Goal: Transaction & Acquisition: Purchase product/service

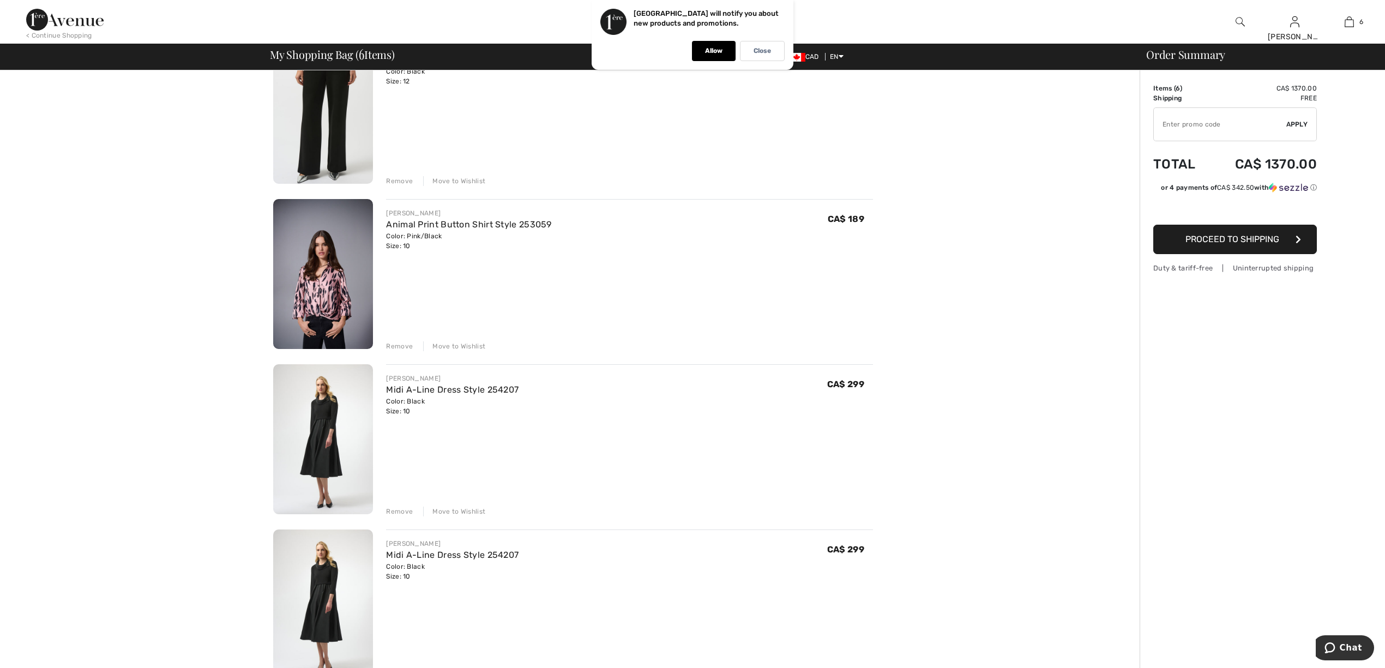
scroll to position [581, 0]
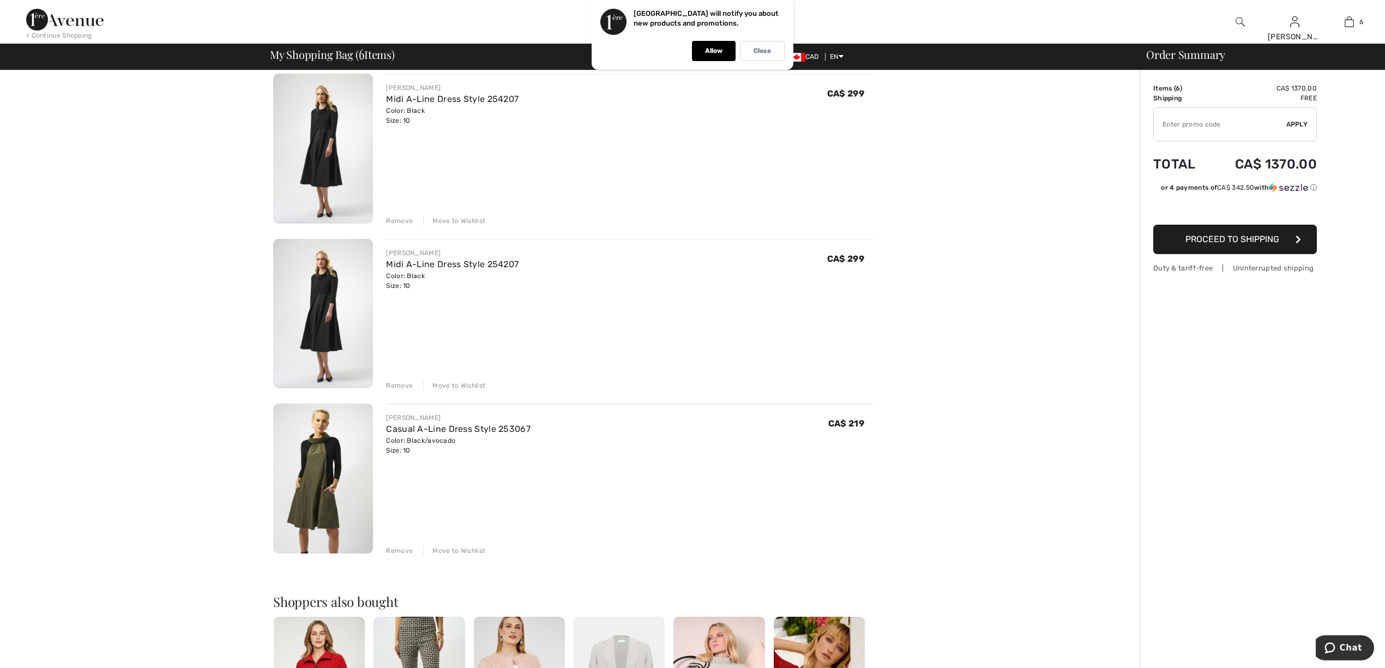
click at [318, 319] on img at bounding box center [323, 314] width 100 height 150
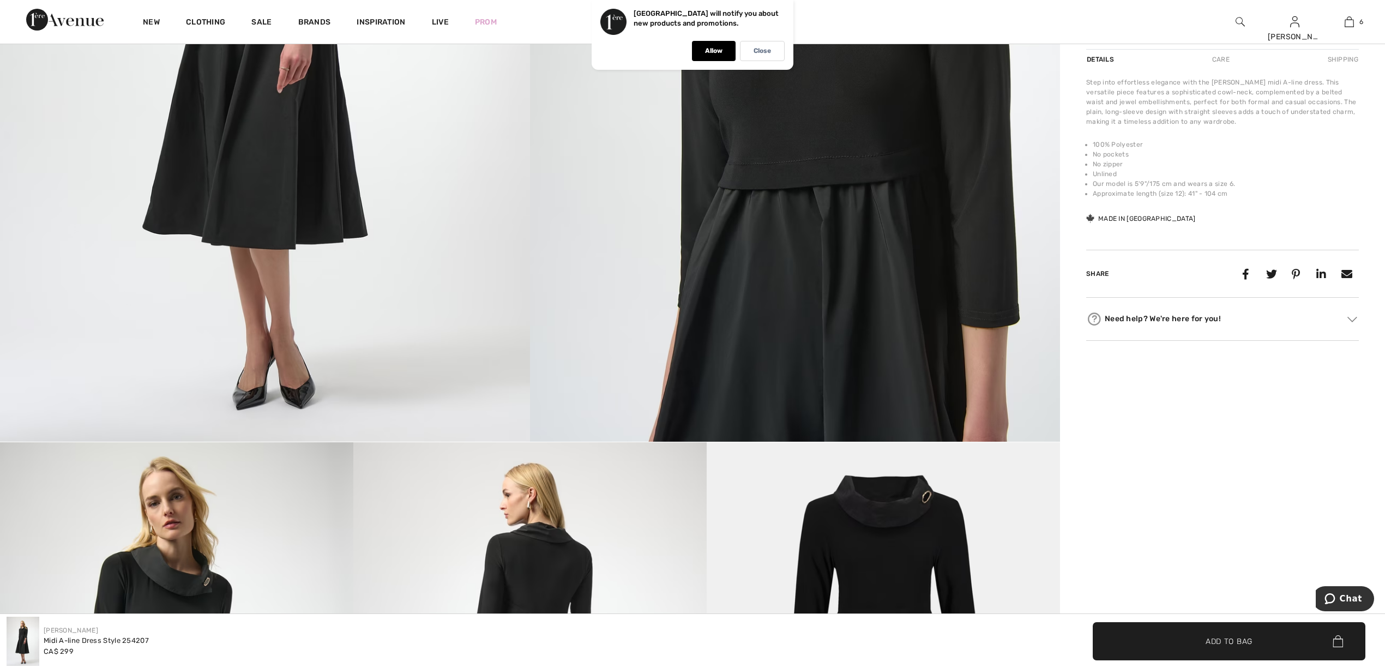
scroll to position [291, 0]
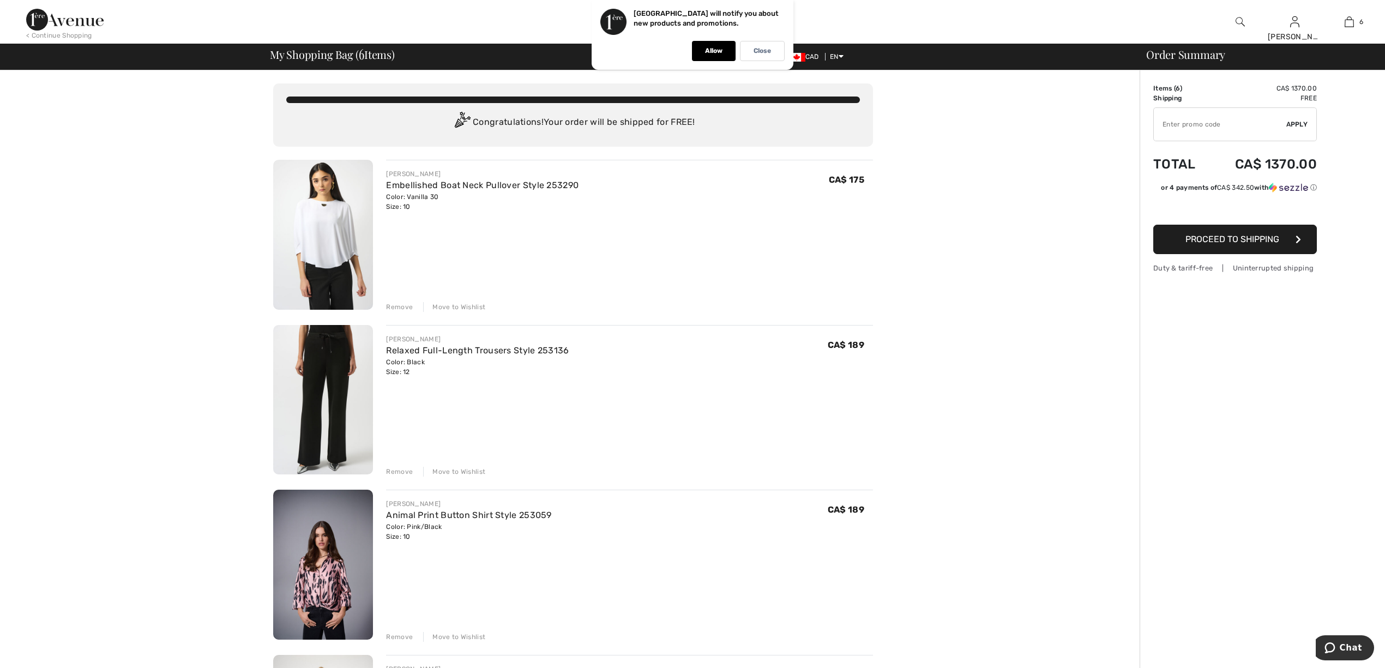
click at [403, 302] on div "Remove" at bounding box center [399, 307] width 27 height 10
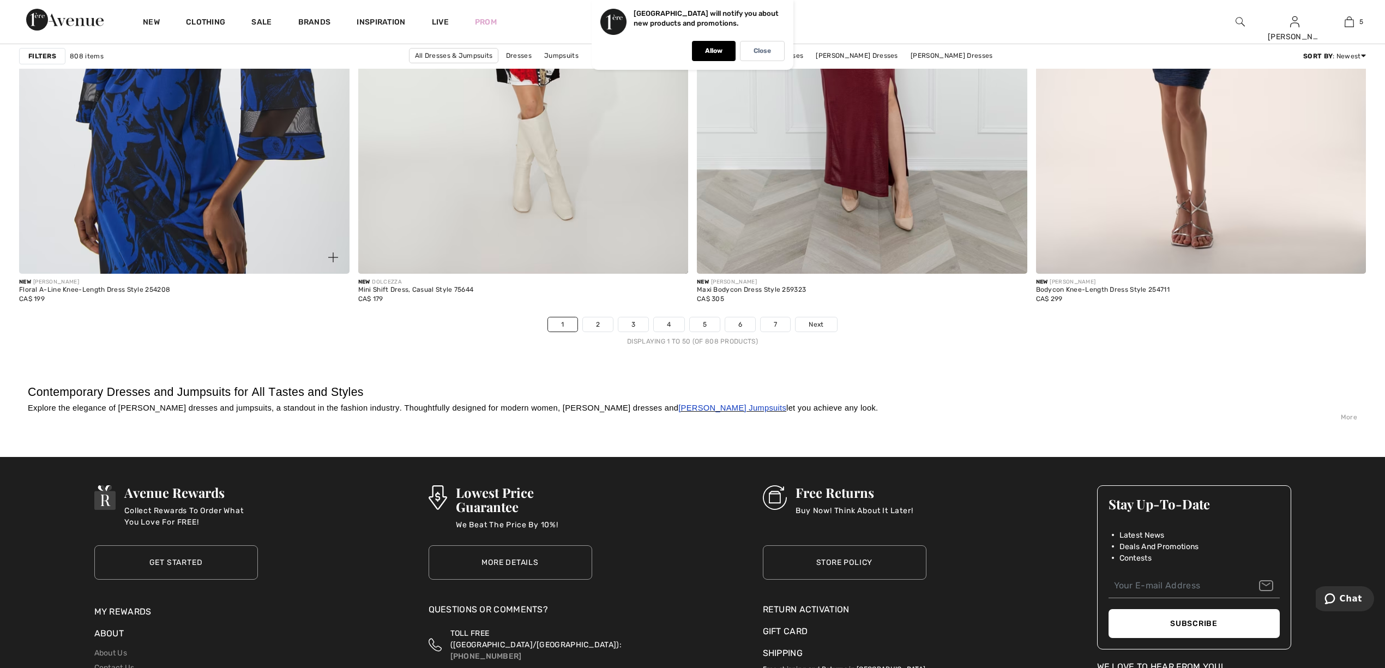
scroll to position [8140, 0]
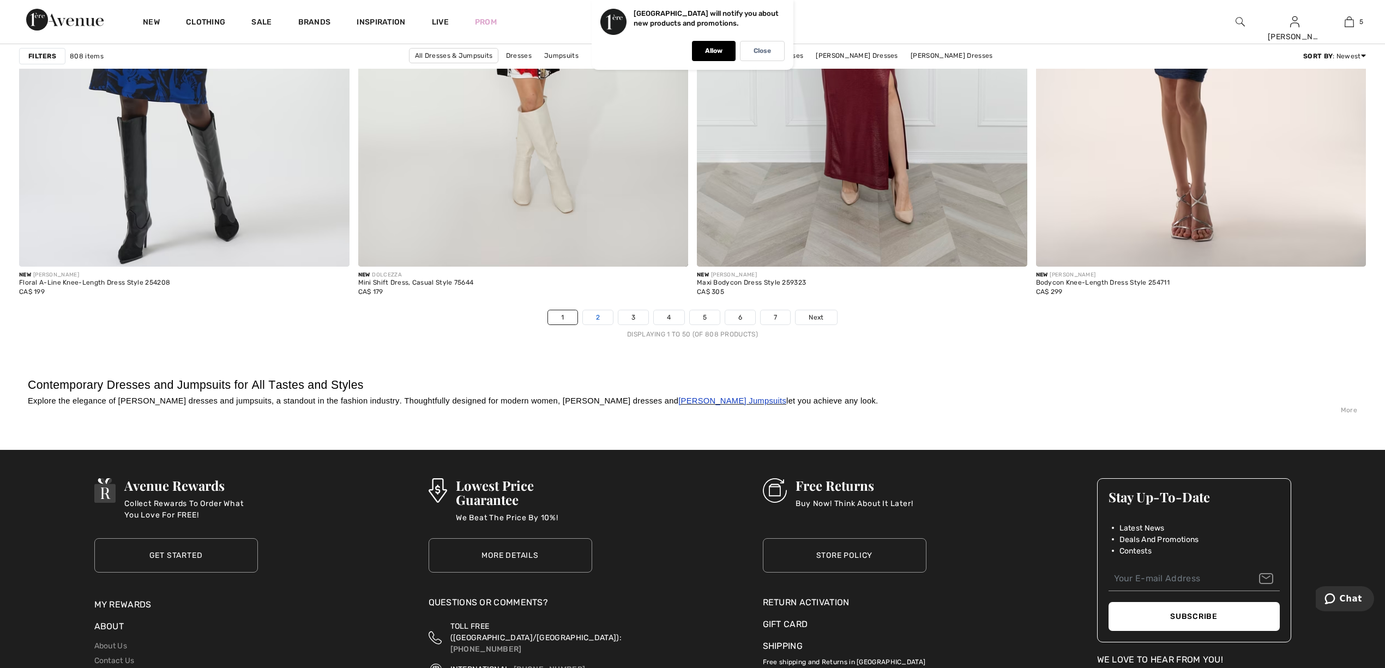
click at [600, 318] on link "2" at bounding box center [598, 317] width 30 height 14
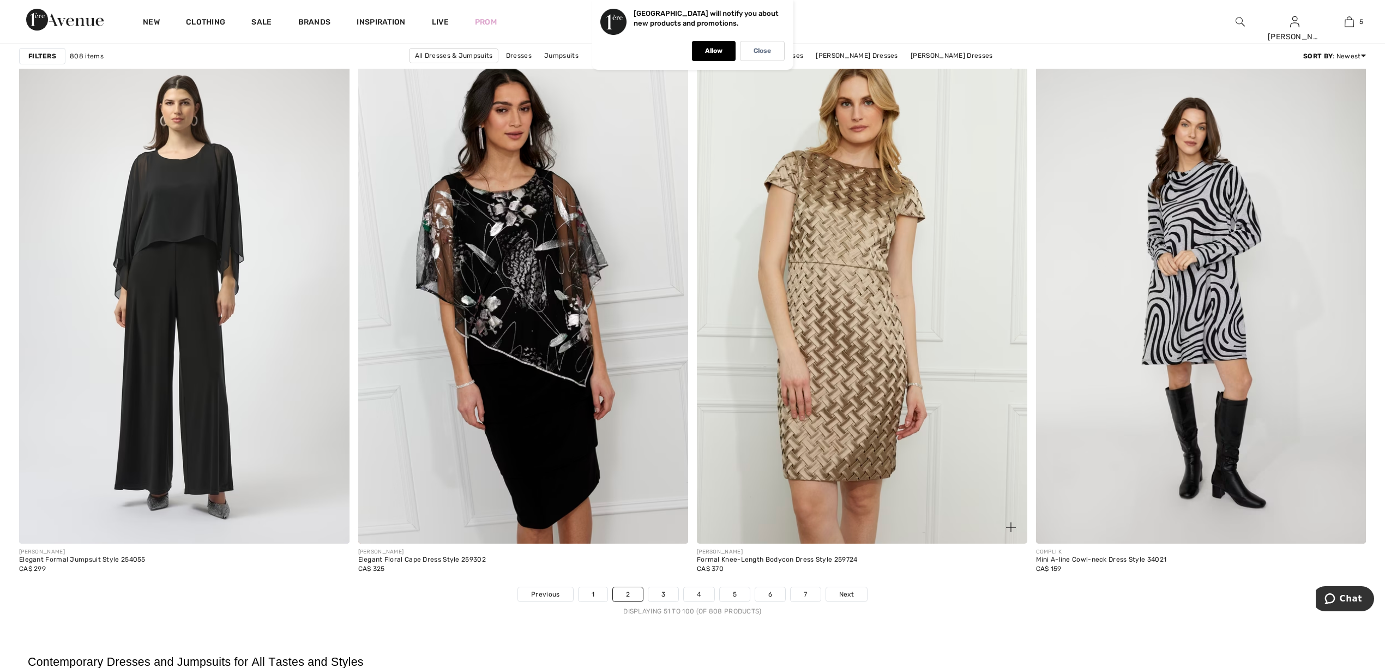
scroll to position [8140, 0]
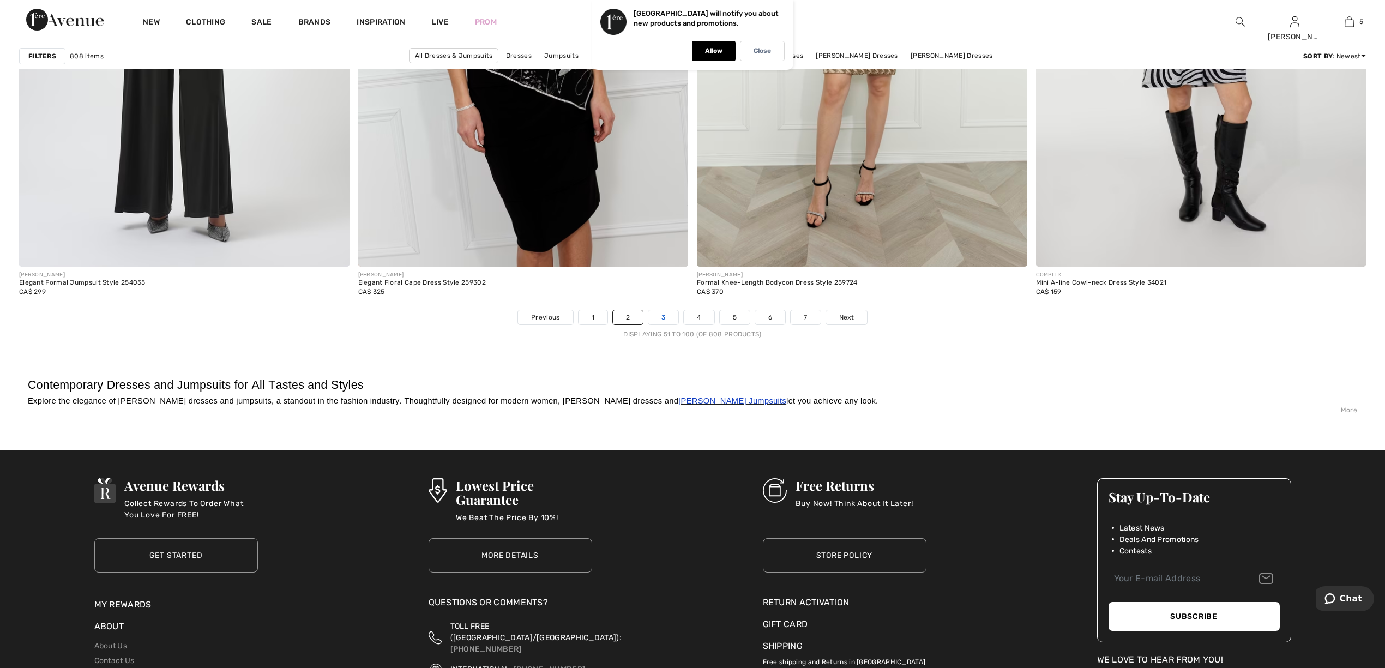
click at [663, 317] on link "3" at bounding box center [663, 317] width 30 height 14
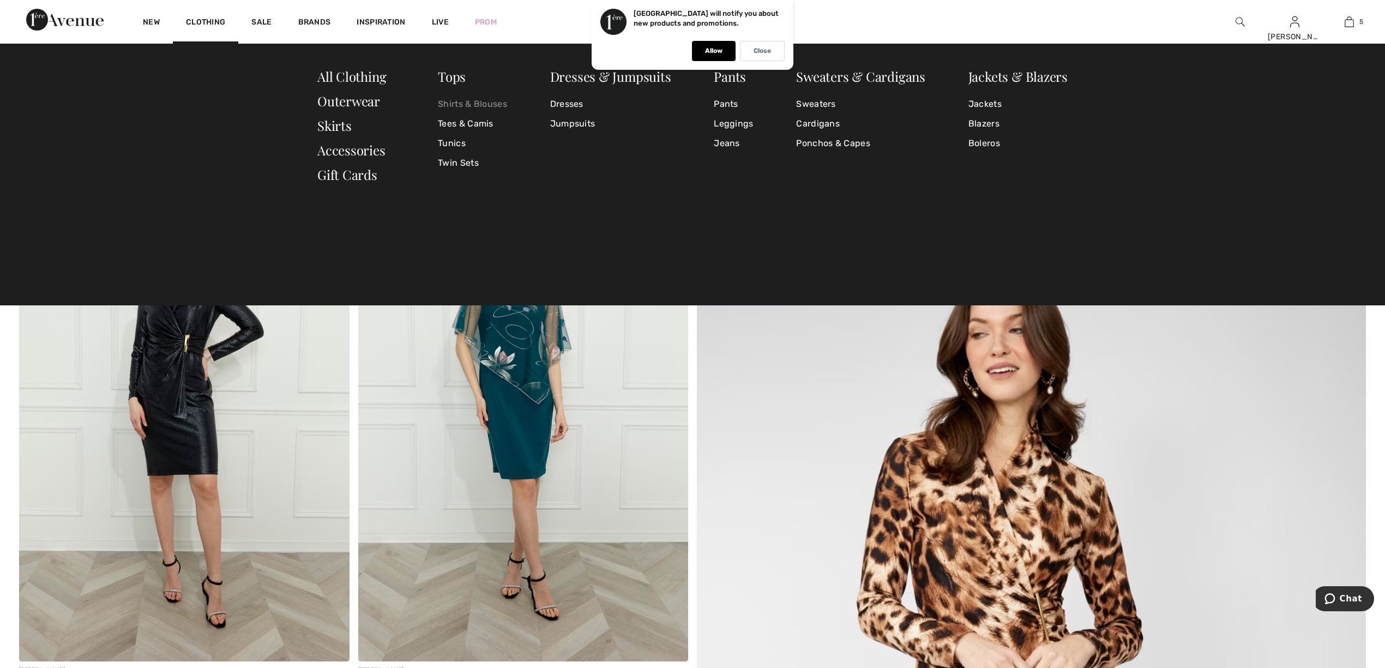
click at [496, 105] on link "Shirts & Blouses" at bounding box center [472, 104] width 69 height 20
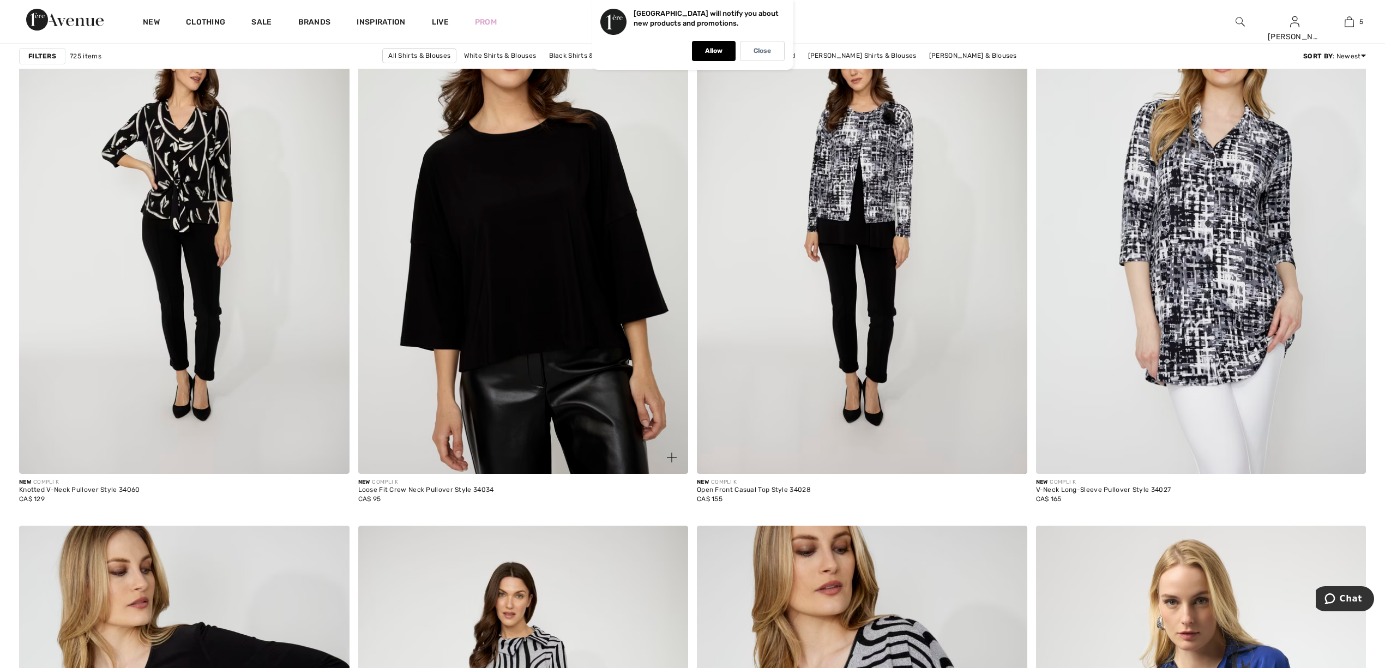
scroll to position [6816, 0]
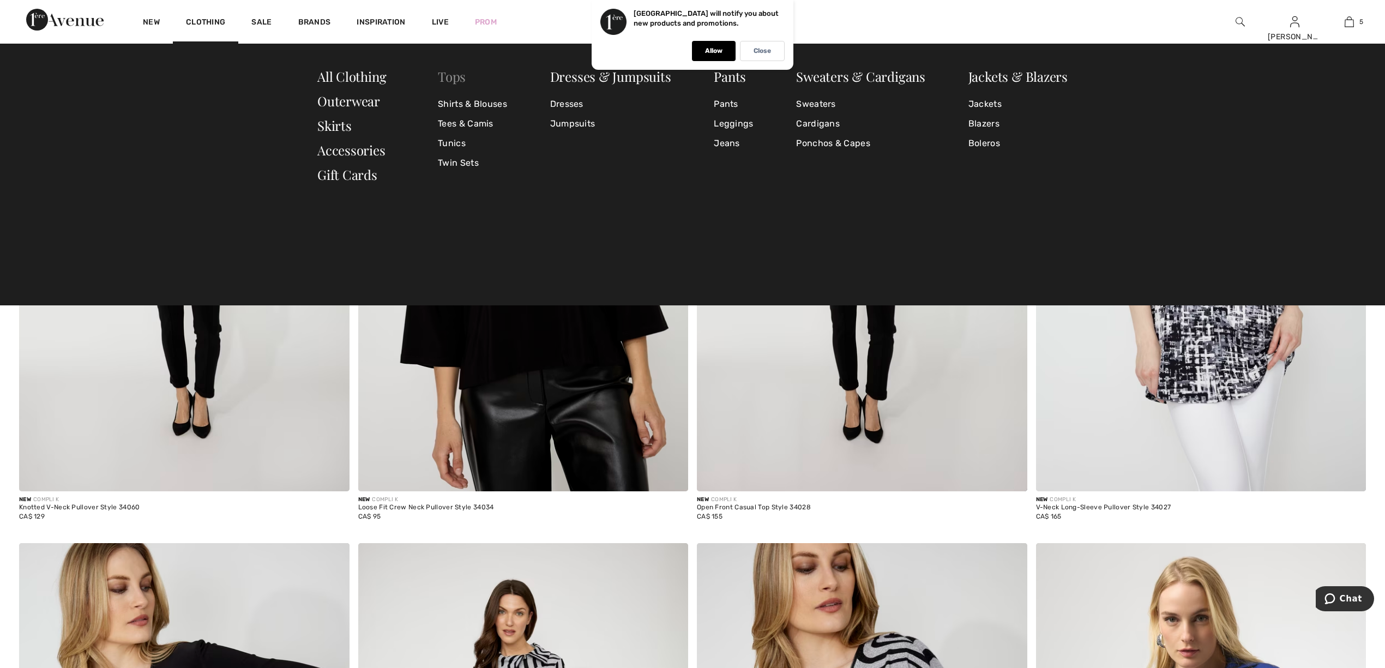
click at [450, 72] on link "Tops" at bounding box center [452, 76] width 28 height 17
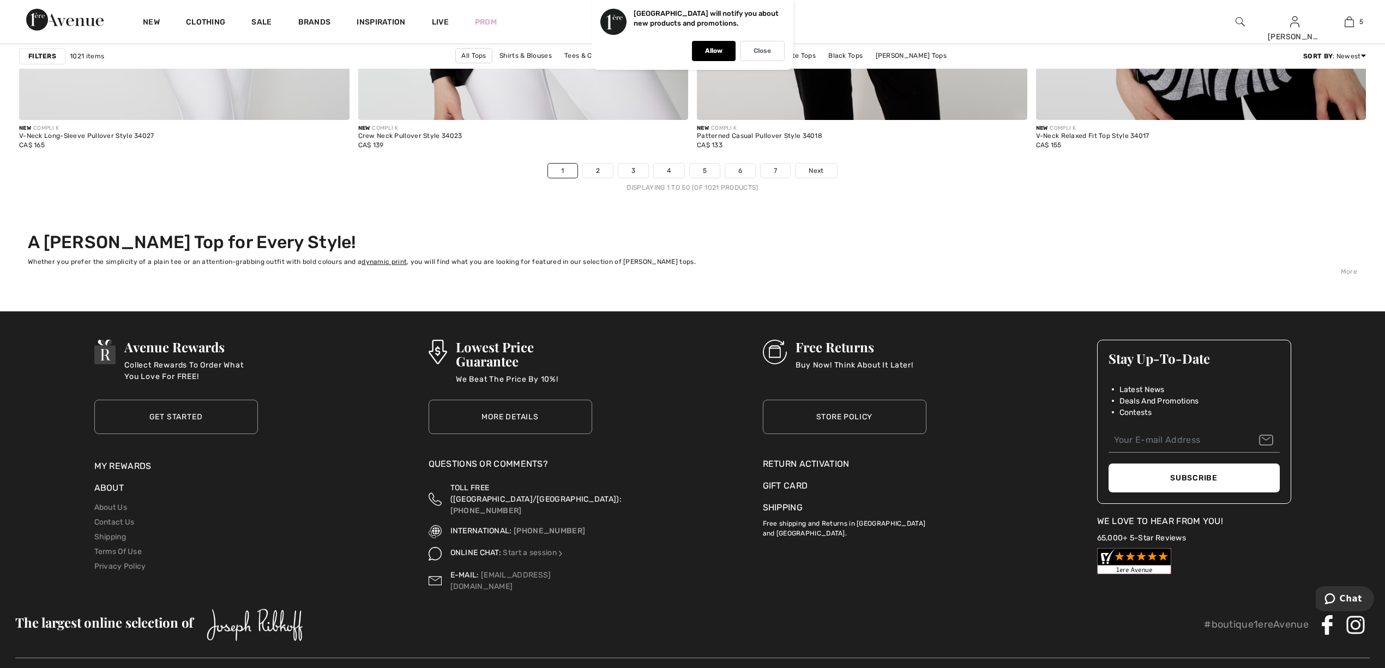
scroll to position [8319, 0]
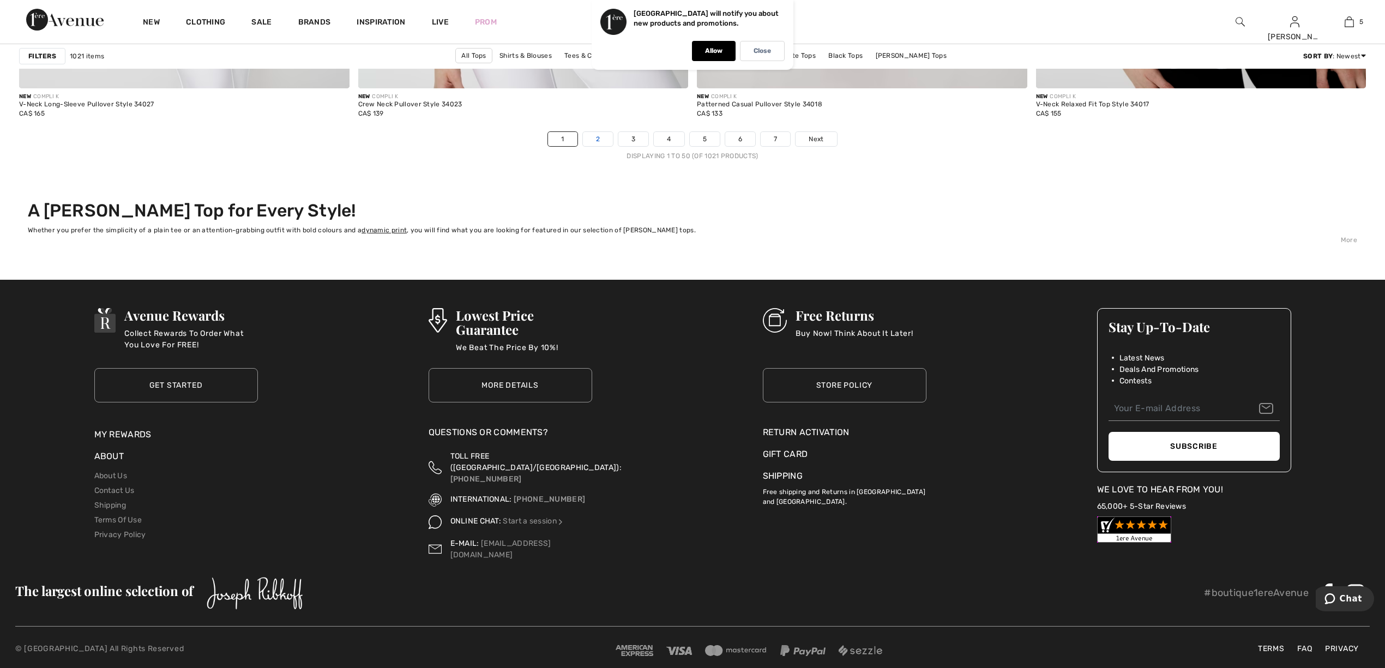
click at [601, 137] on link "2" at bounding box center [598, 139] width 30 height 14
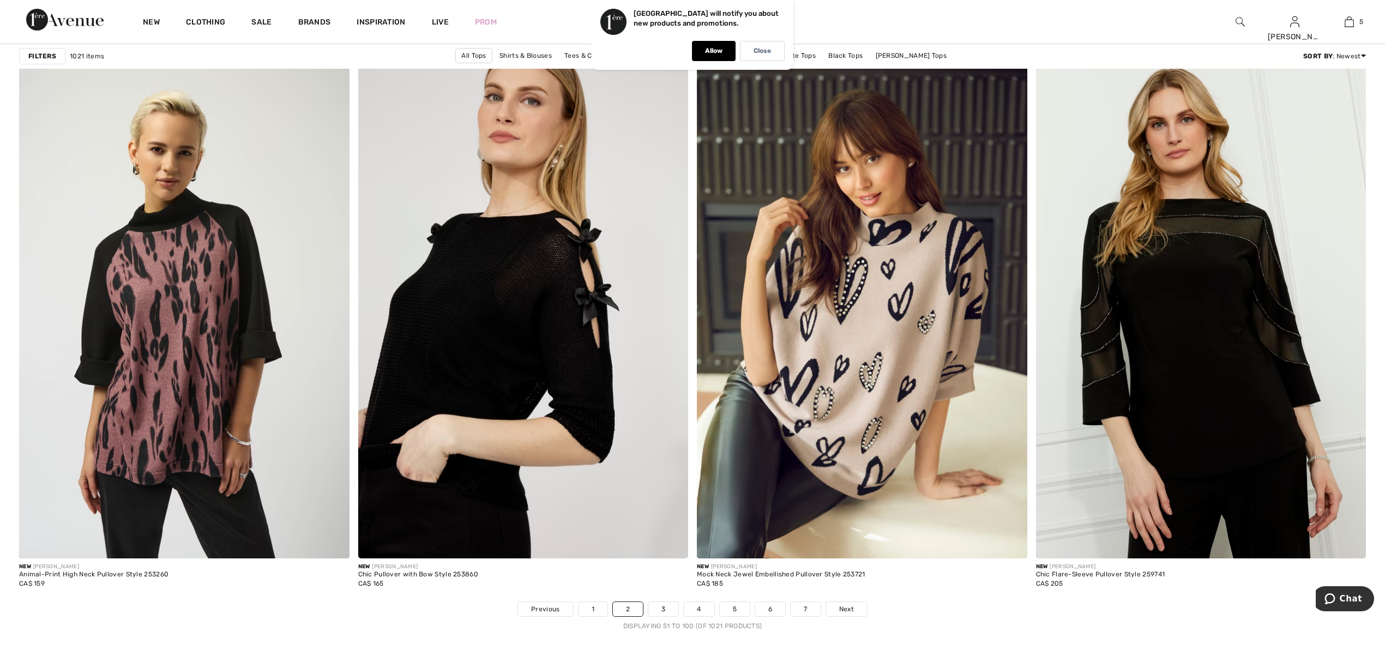
scroll to position [7850, 0]
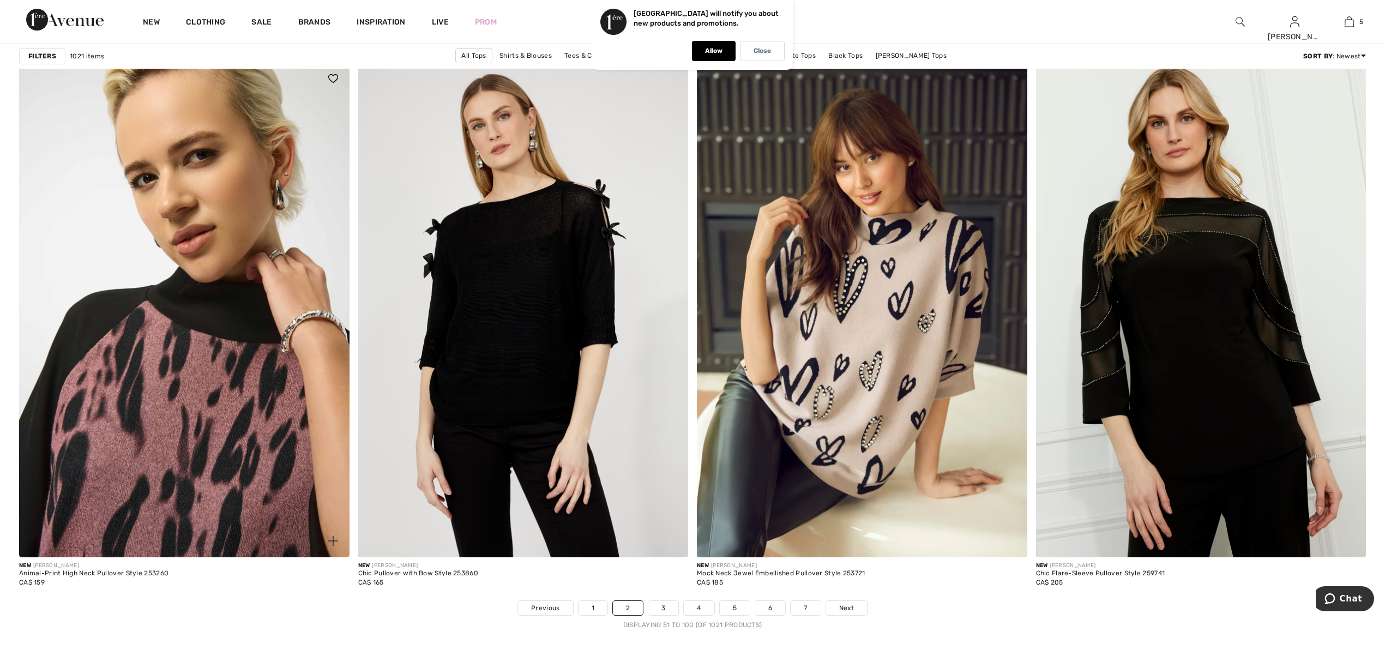
click at [157, 462] on img at bounding box center [184, 309] width 330 height 495
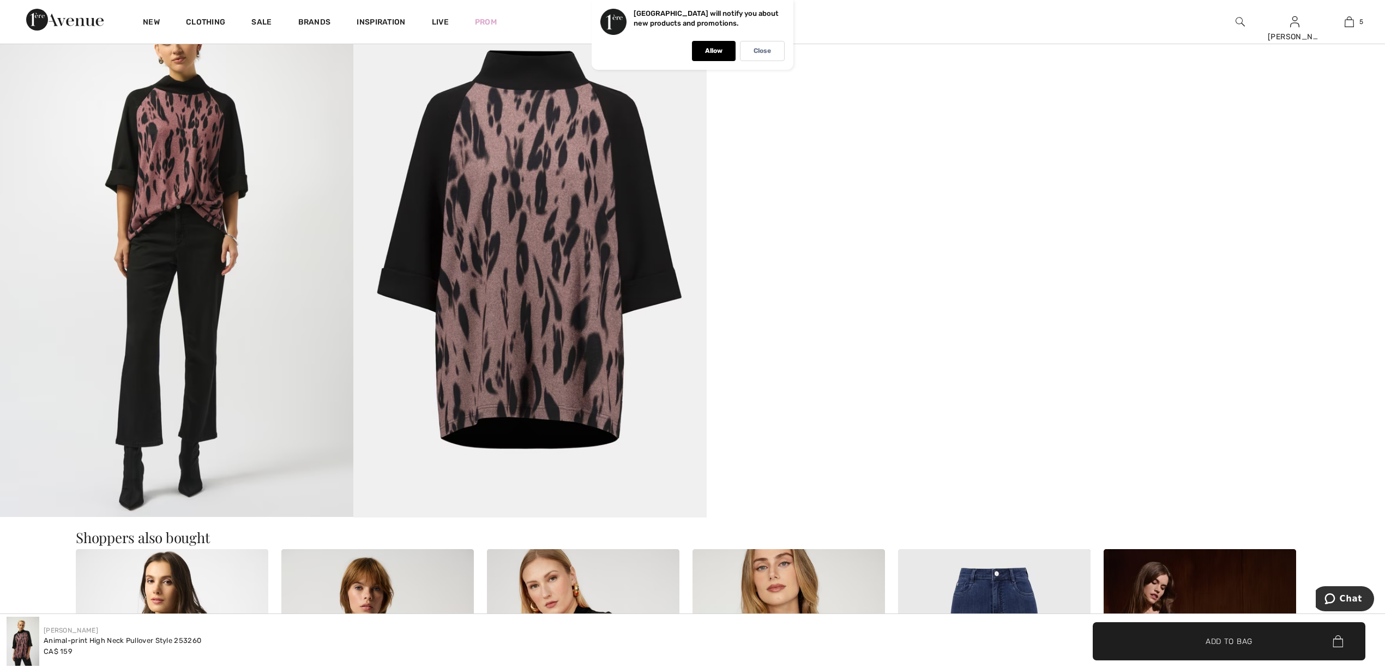
scroll to position [581, 0]
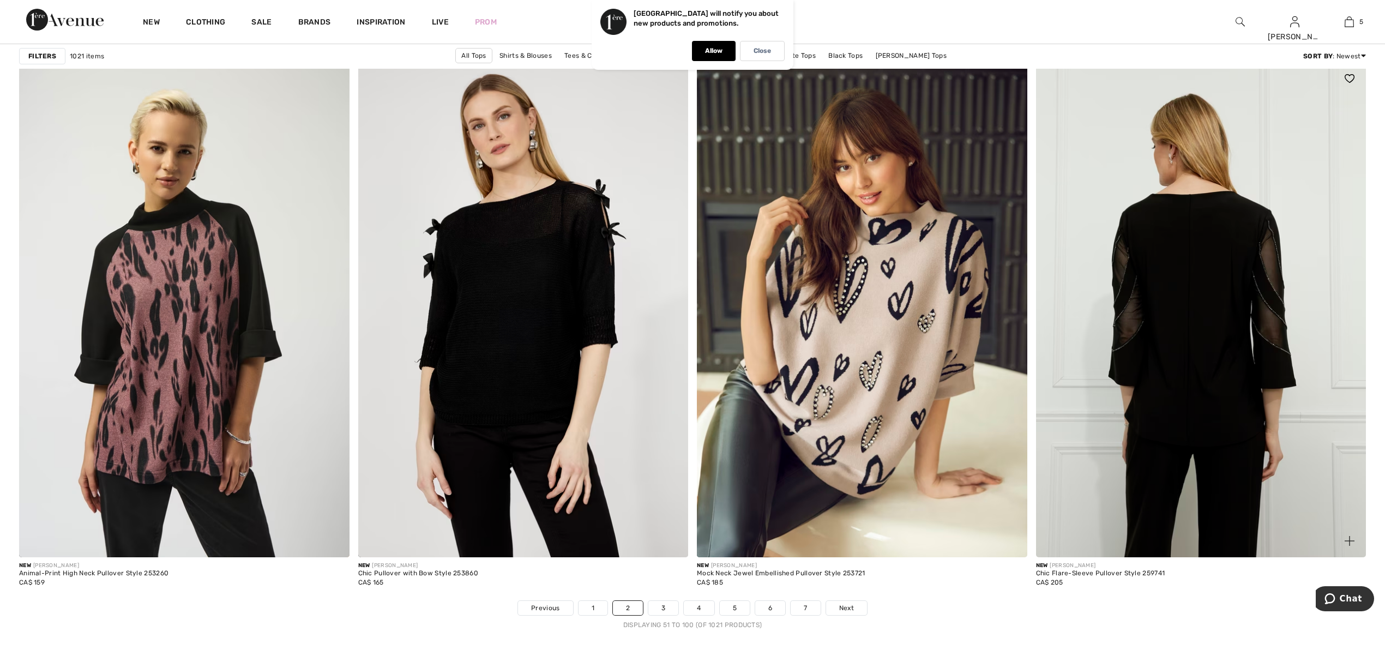
scroll to position [8319, 0]
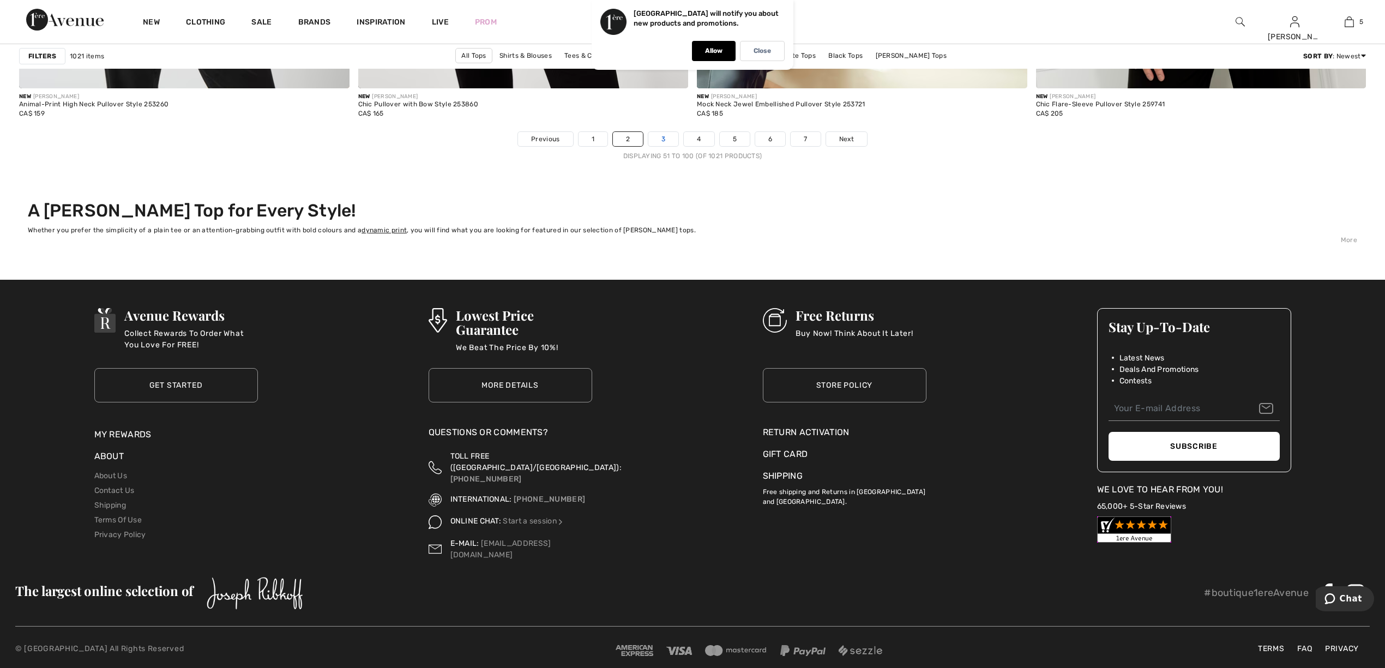
click at [664, 134] on link "3" at bounding box center [663, 139] width 30 height 14
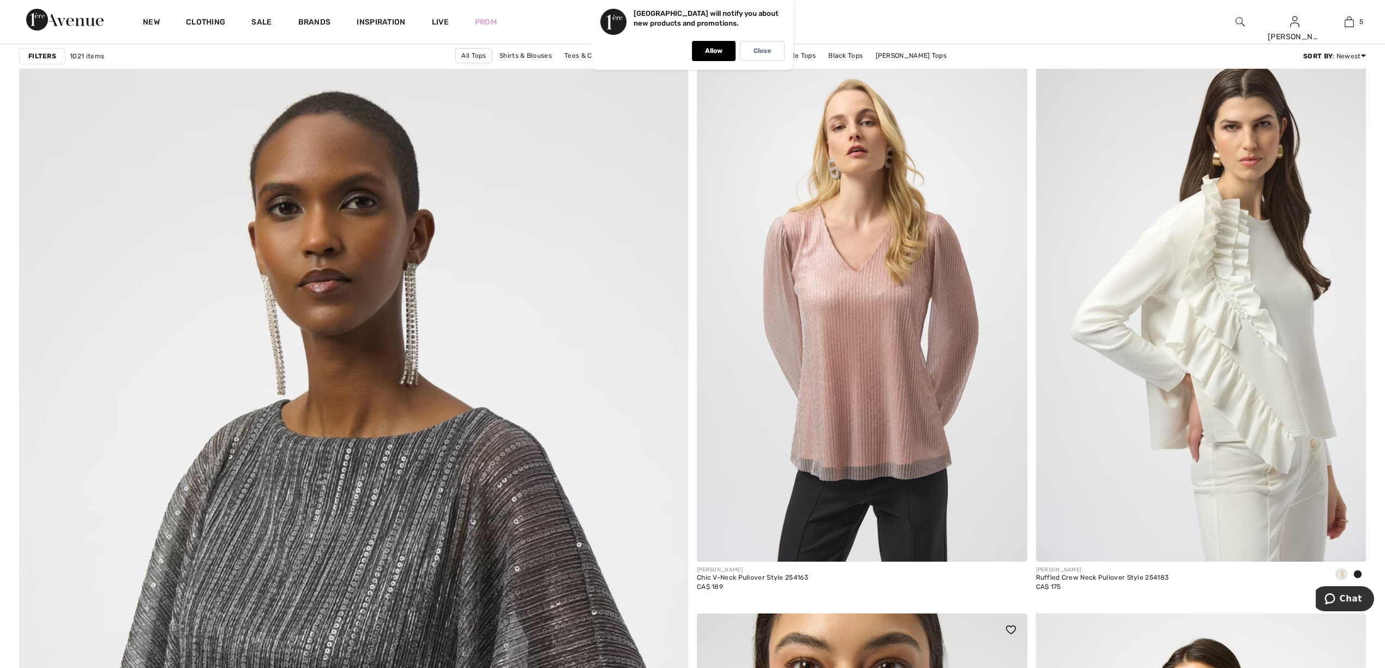
scroll to position [4361, 0]
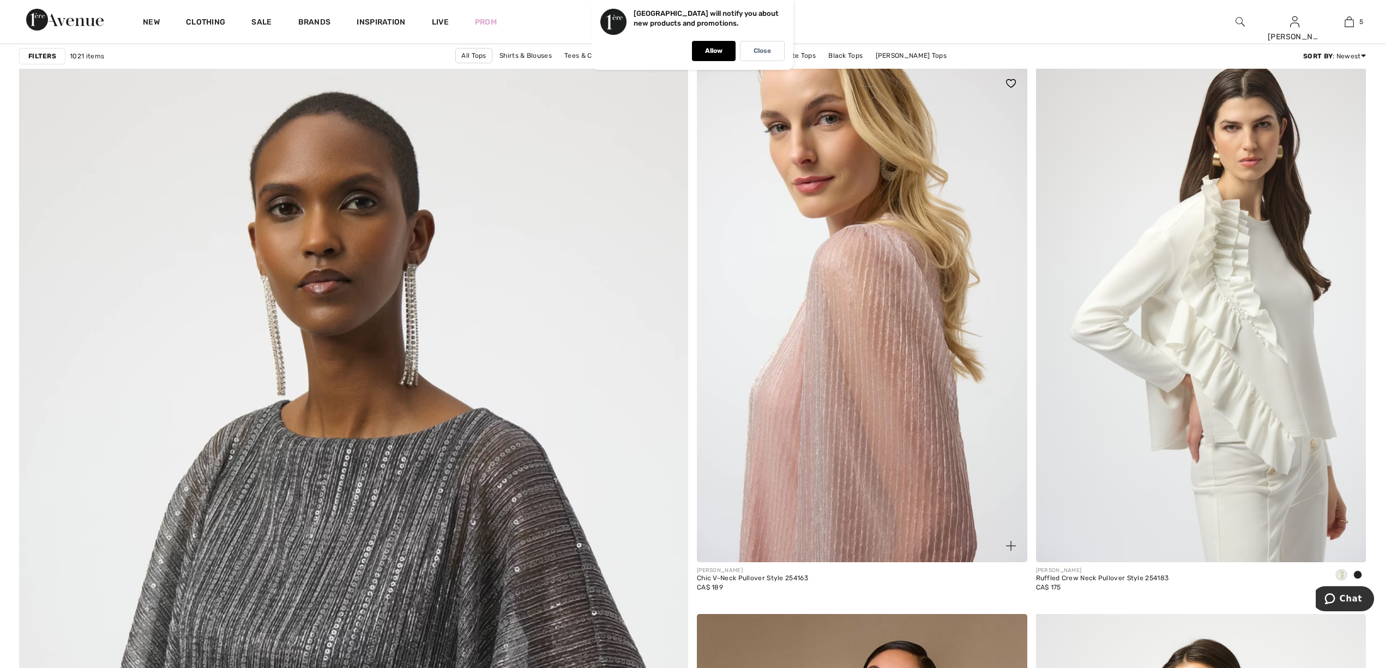
click at [838, 330] on img at bounding box center [862, 314] width 330 height 495
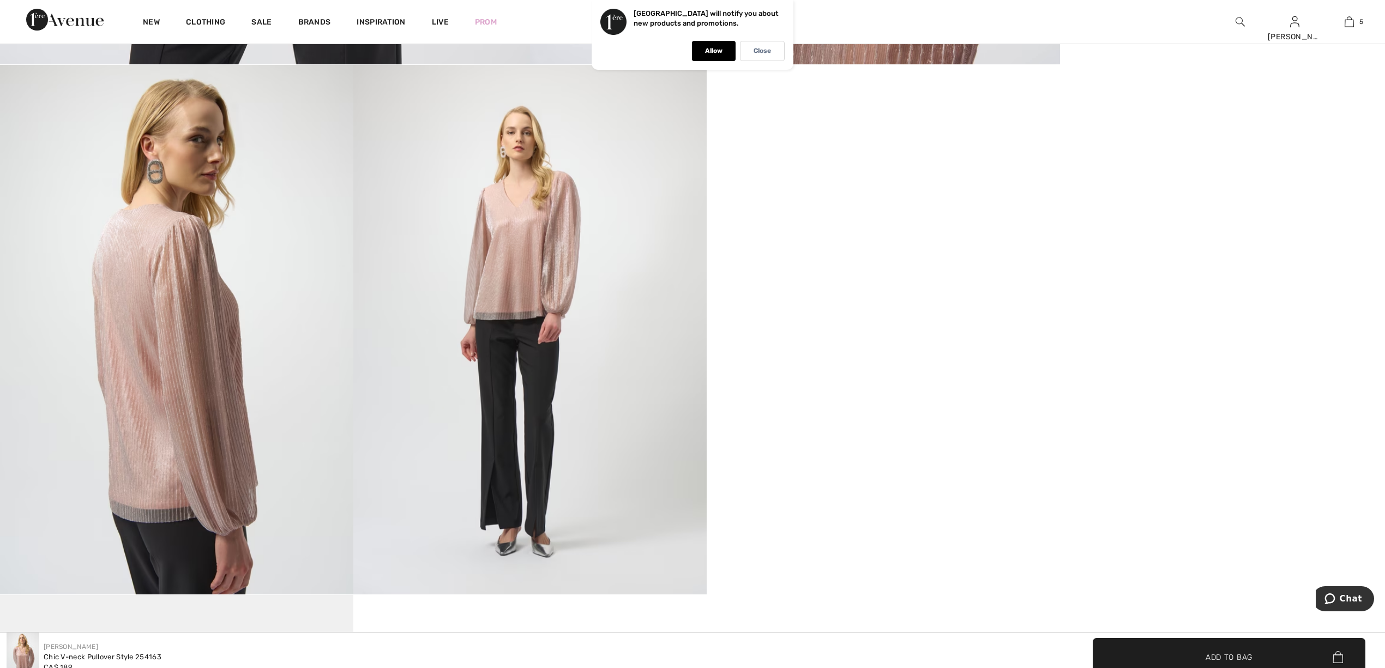
scroll to position [872, 0]
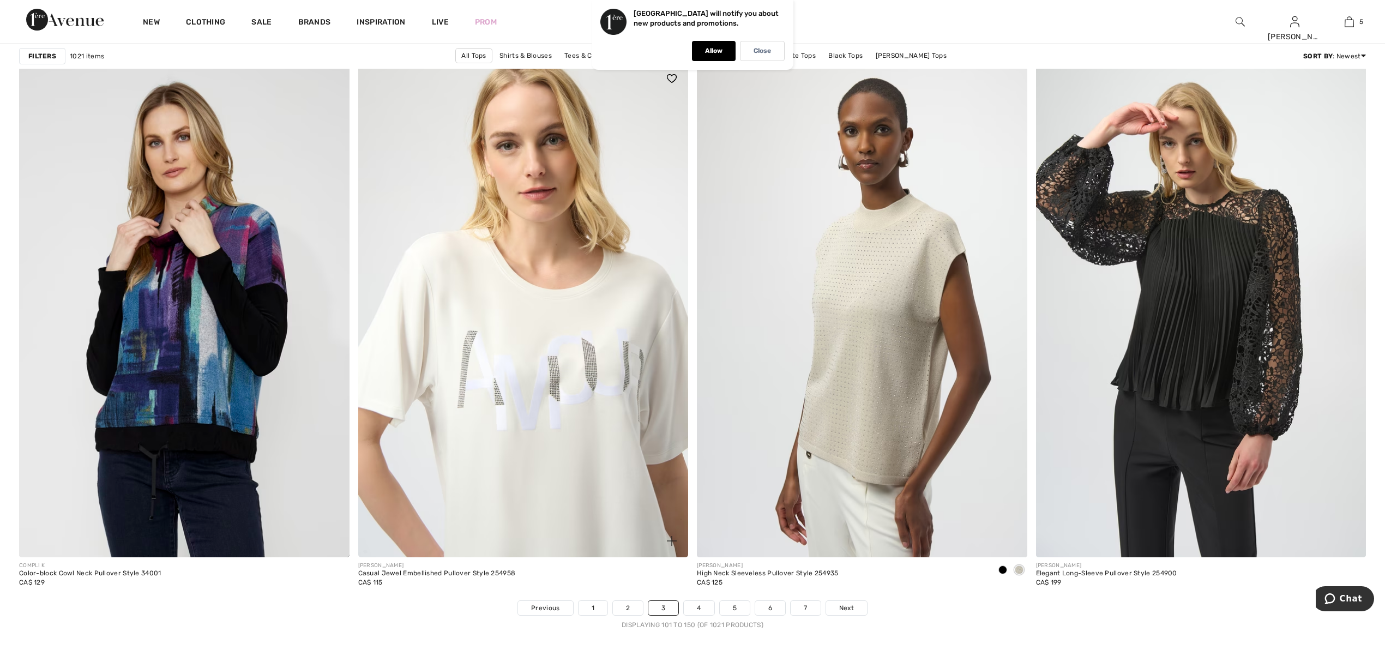
scroll to position [8140, 0]
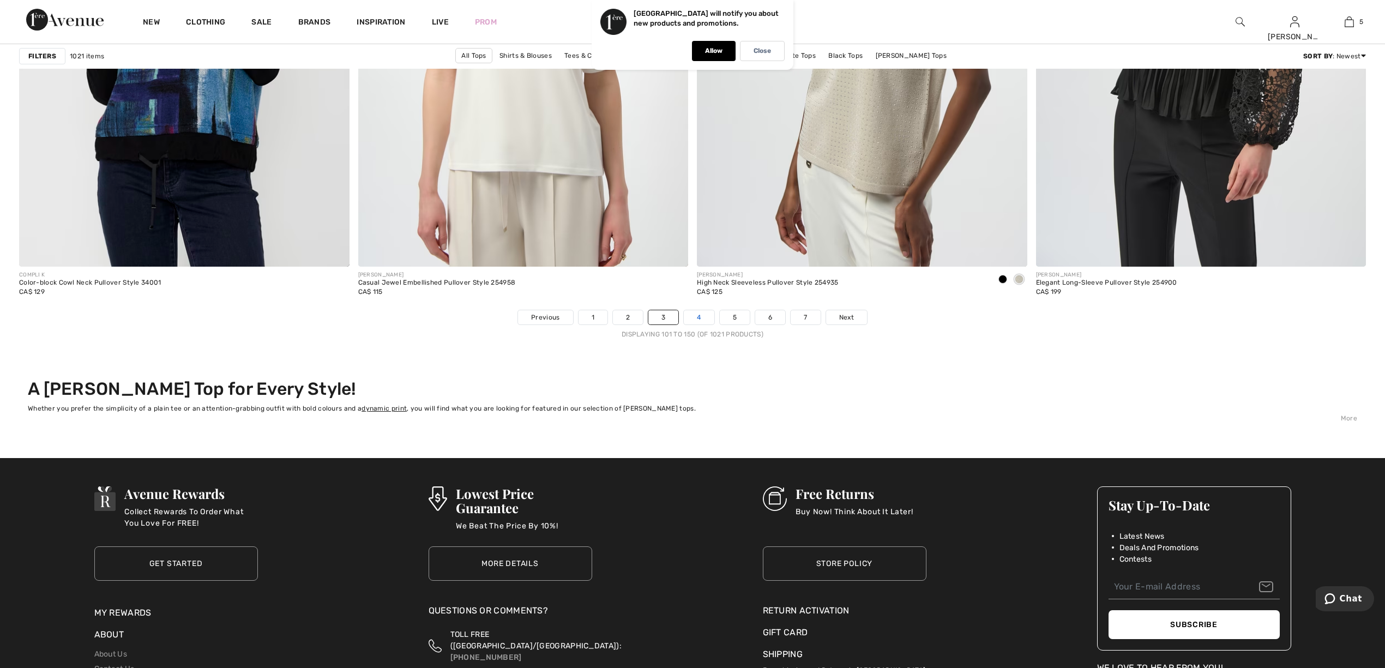
click at [696, 321] on link "4" at bounding box center [699, 317] width 30 height 14
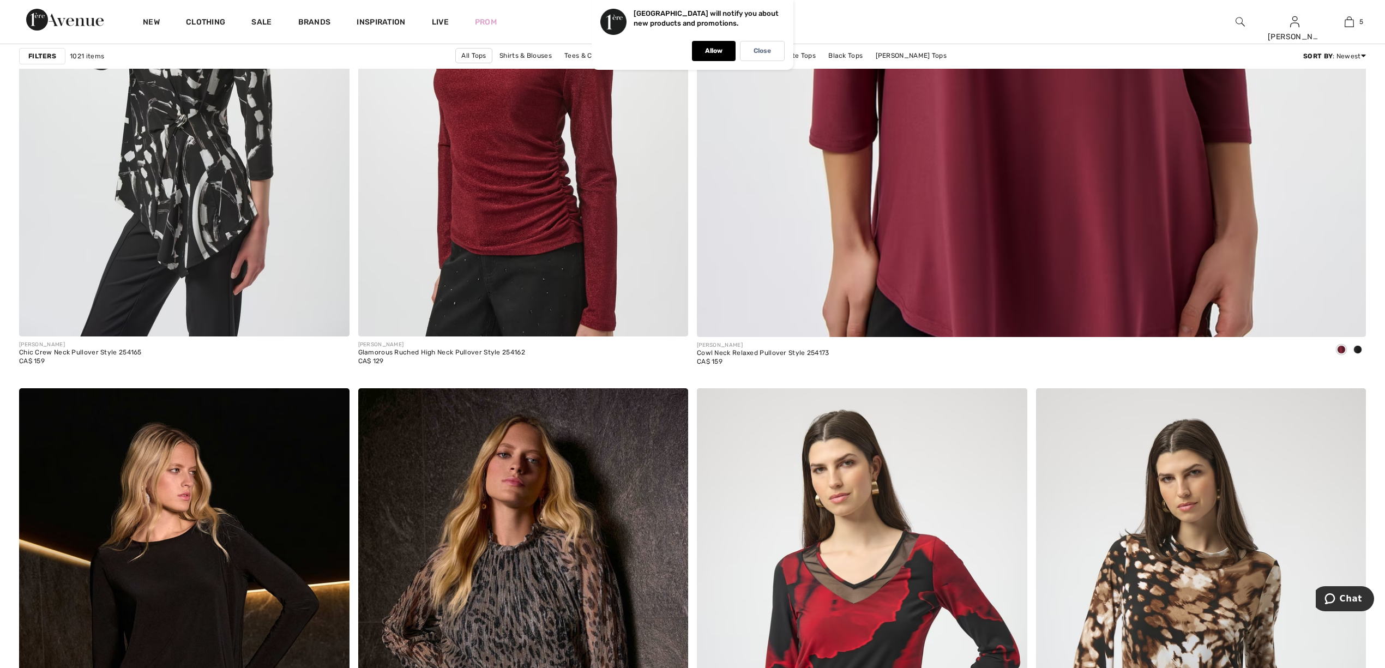
scroll to position [581, 0]
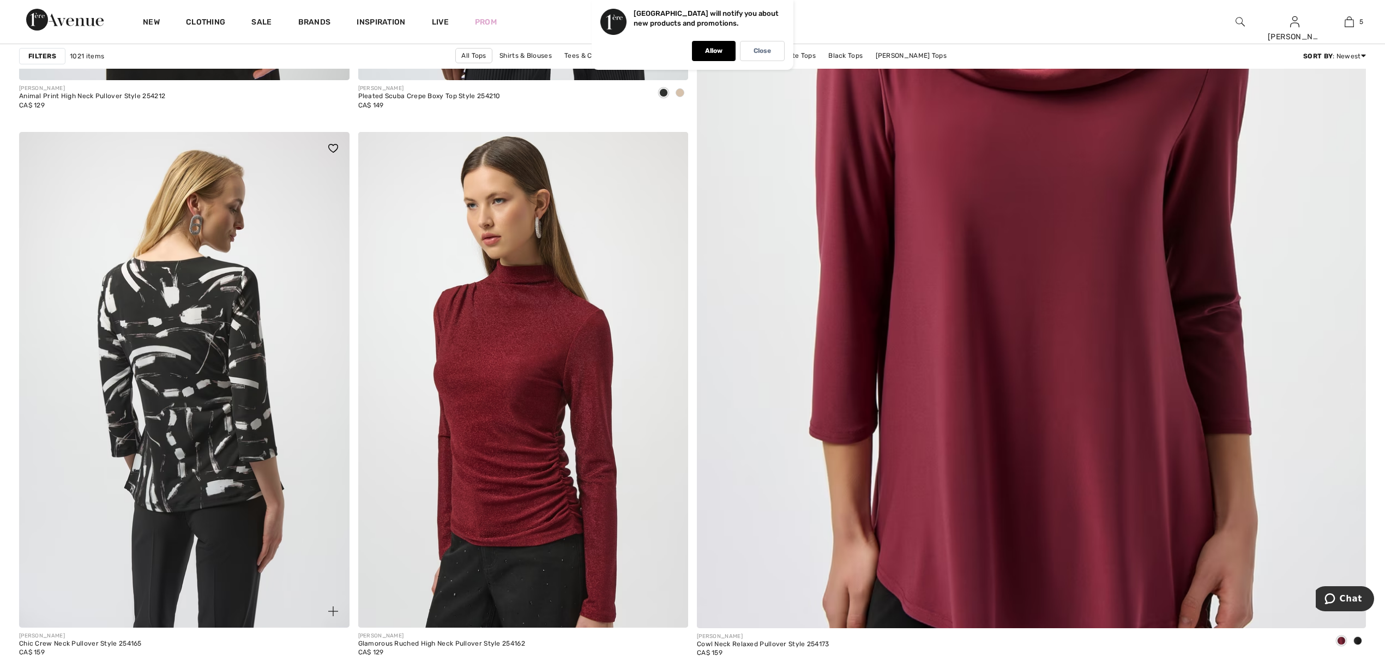
click at [188, 370] on img at bounding box center [184, 379] width 330 height 495
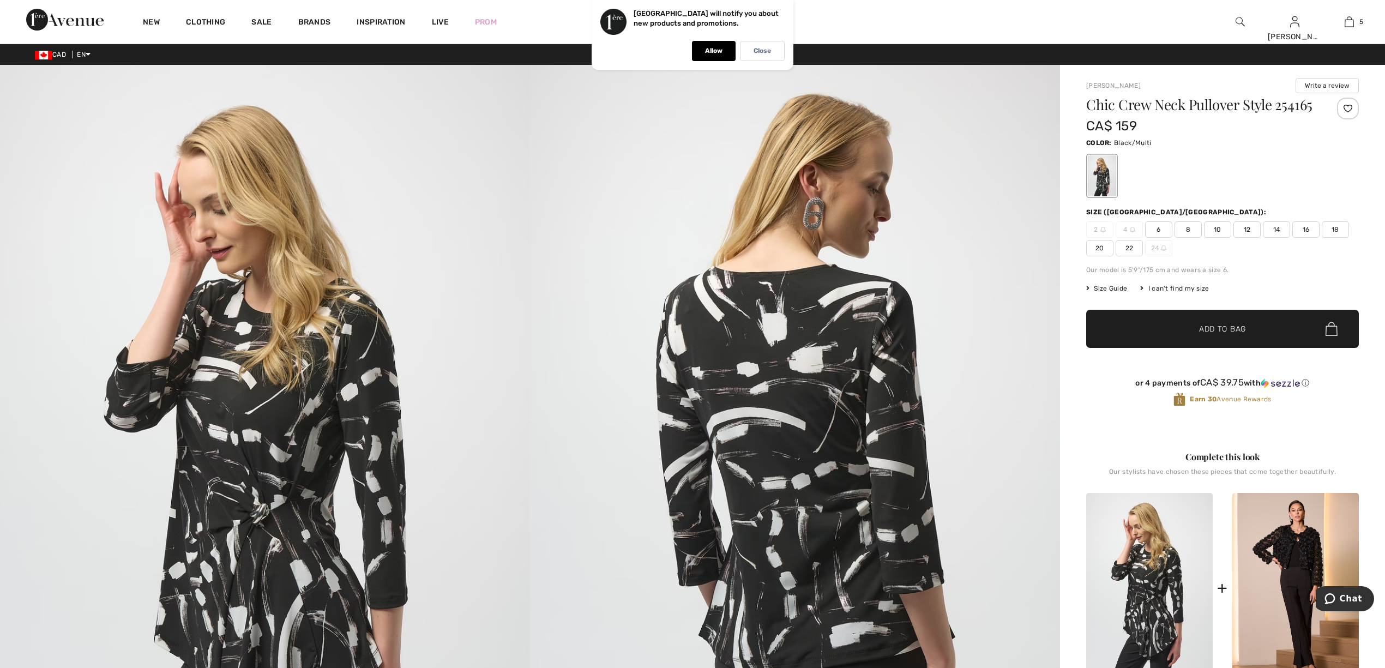
click at [1215, 238] on span "10" at bounding box center [1217, 229] width 27 height 16
click at [1236, 335] on span "Add to Bag" at bounding box center [1222, 328] width 47 height 11
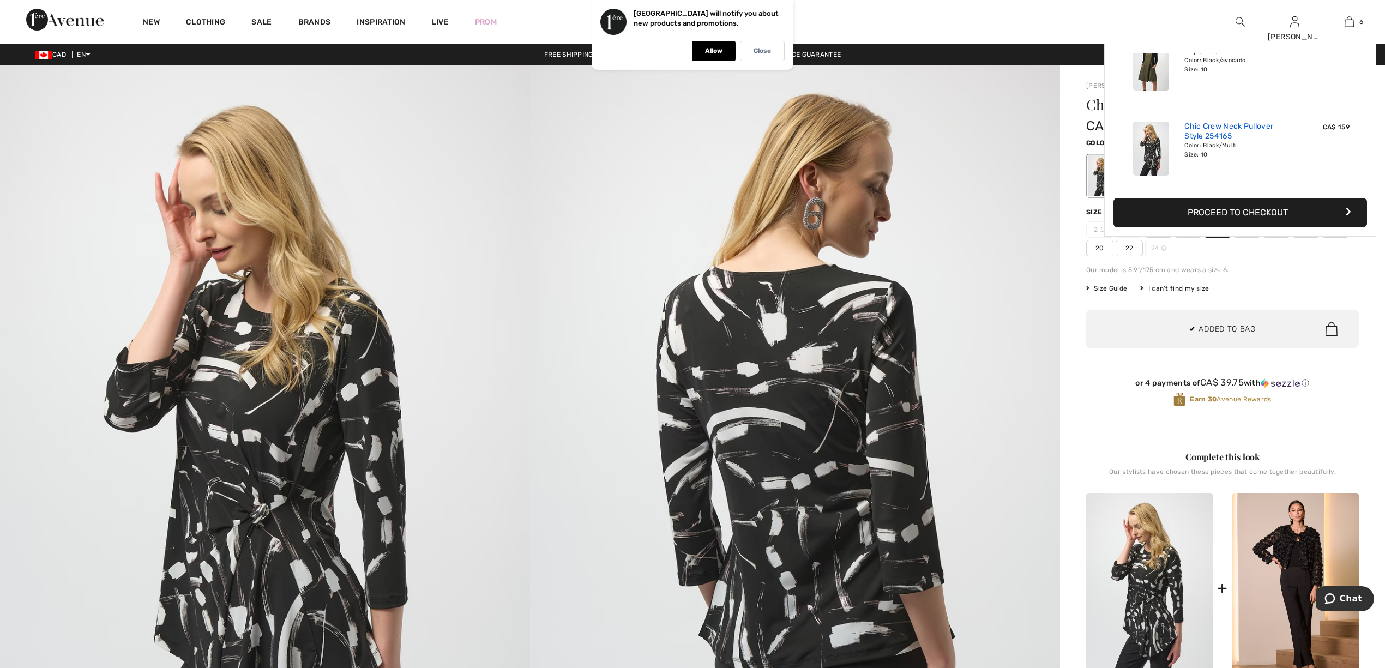
click at [1265, 125] on link "Chic Crew Neck Pullover Style 254165" at bounding box center [1237, 132] width 107 height 20
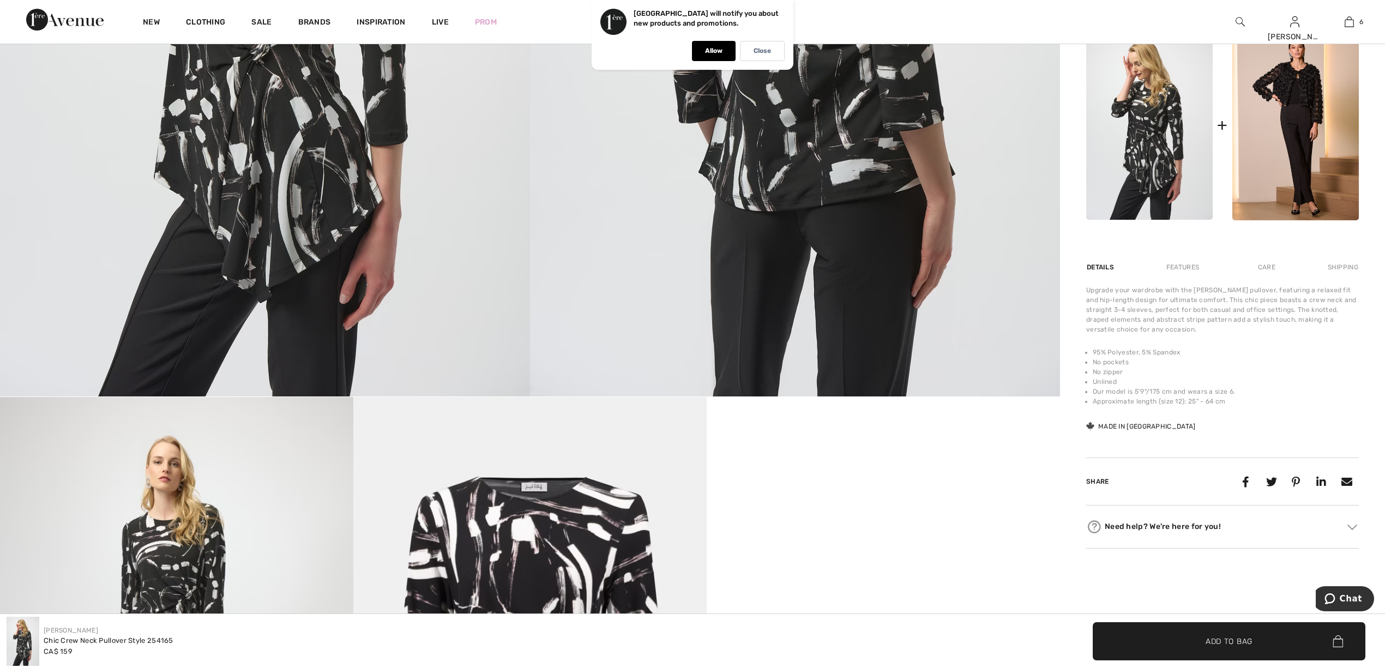
scroll to position [291, 0]
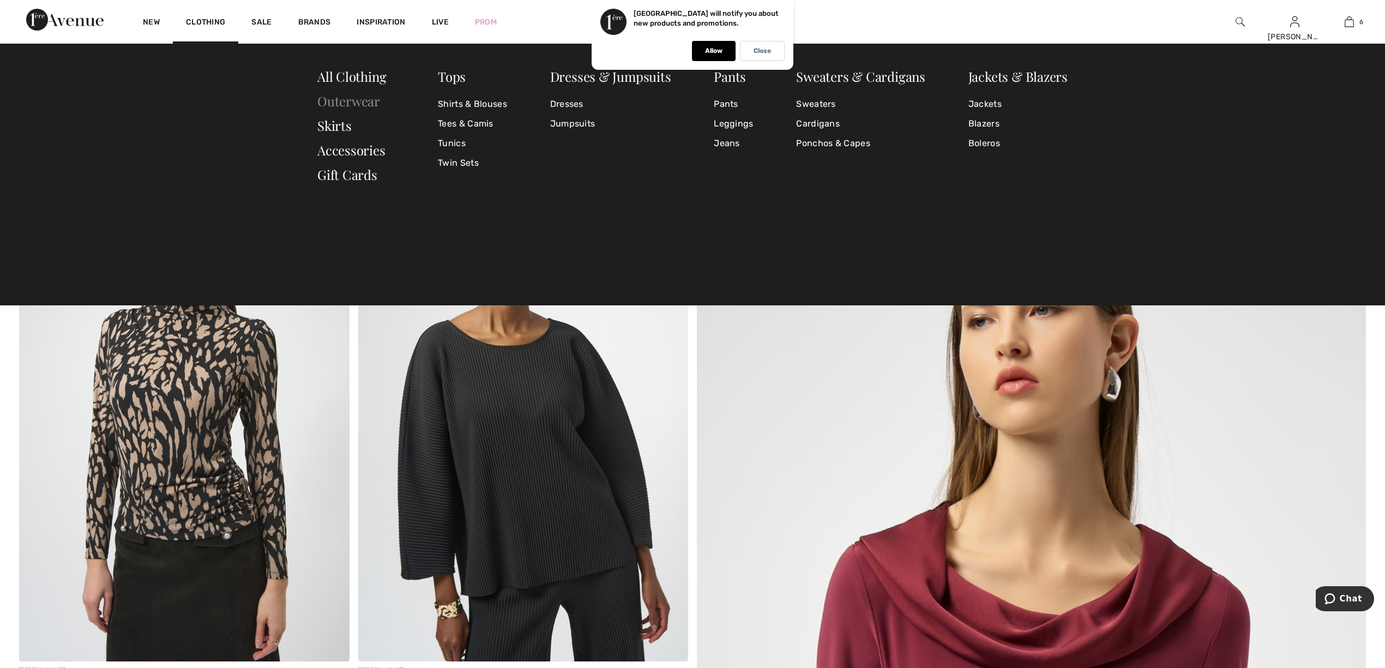
click at [338, 101] on link "Outerwear" at bounding box center [348, 100] width 63 height 17
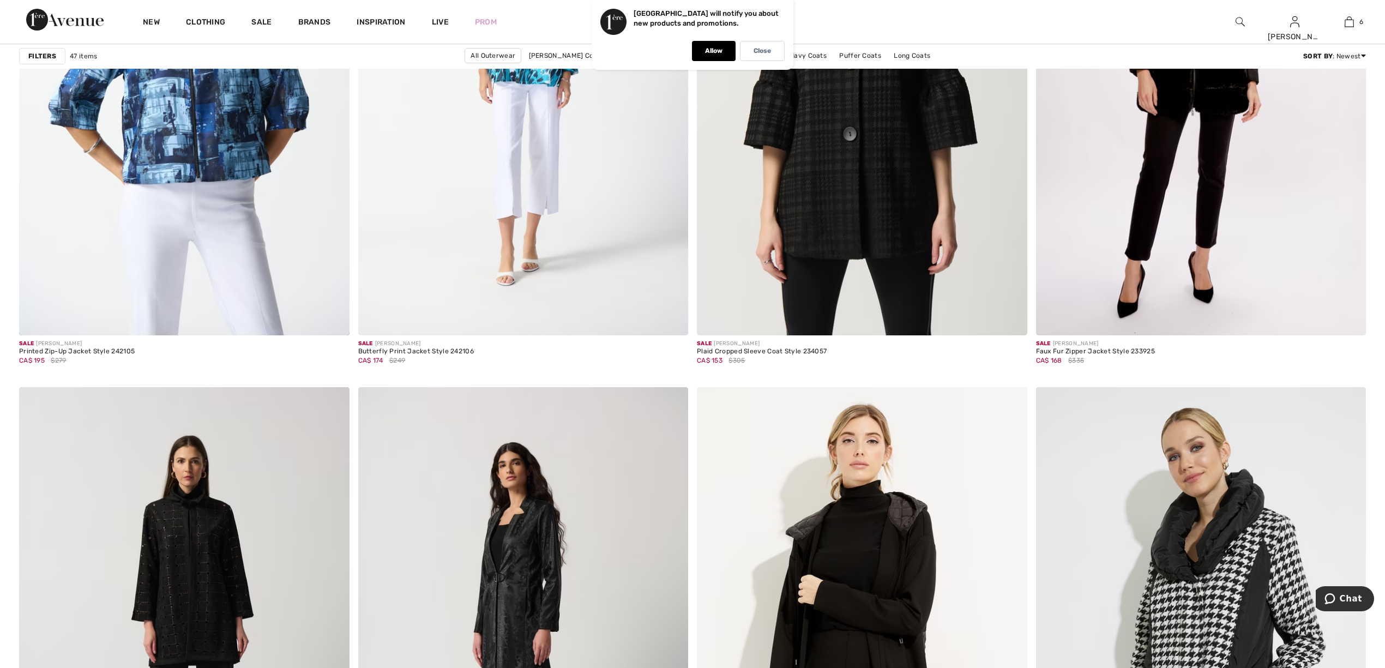
scroll to position [7268, 0]
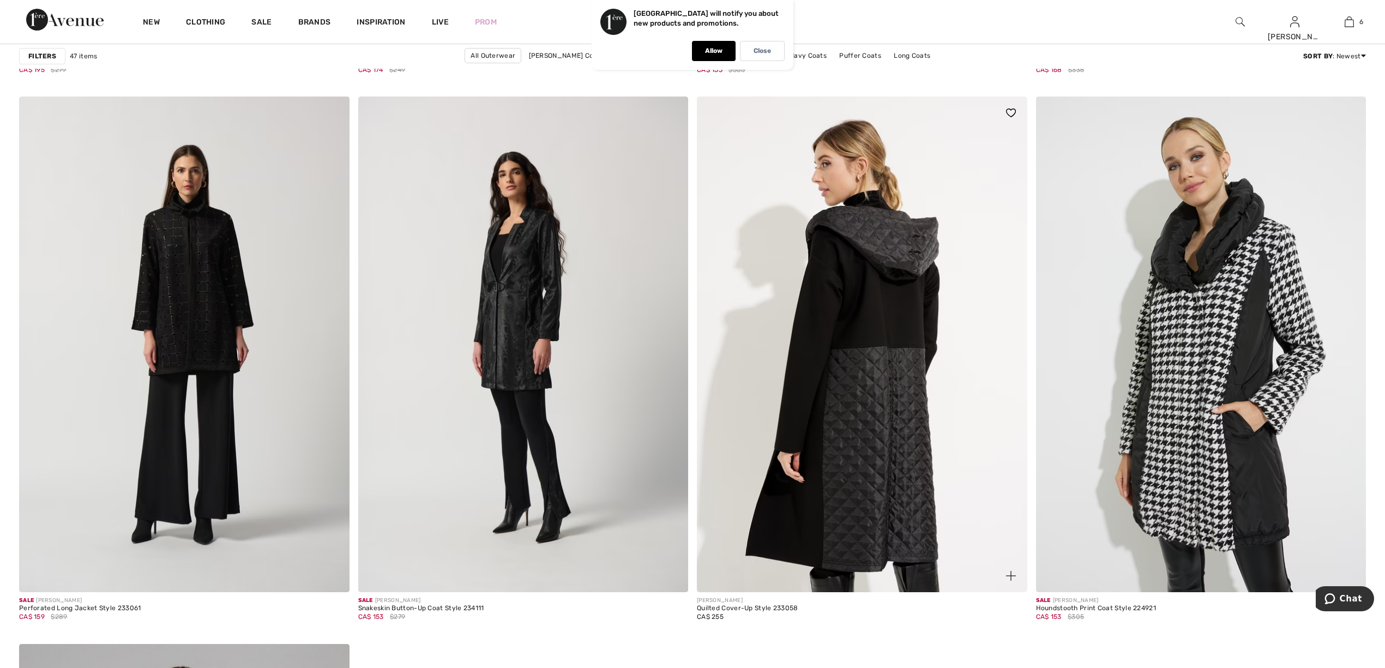
click at [901, 445] on img at bounding box center [862, 343] width 330 height 495
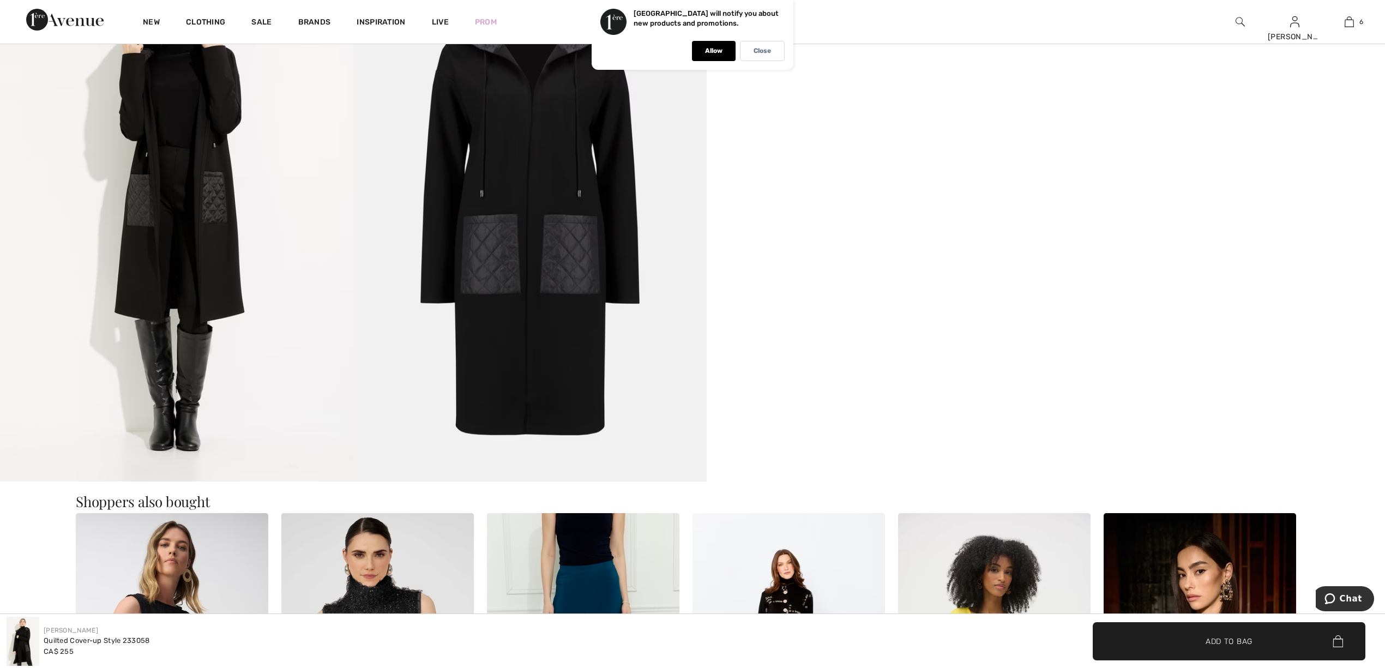
scroll to position [1453, 0]
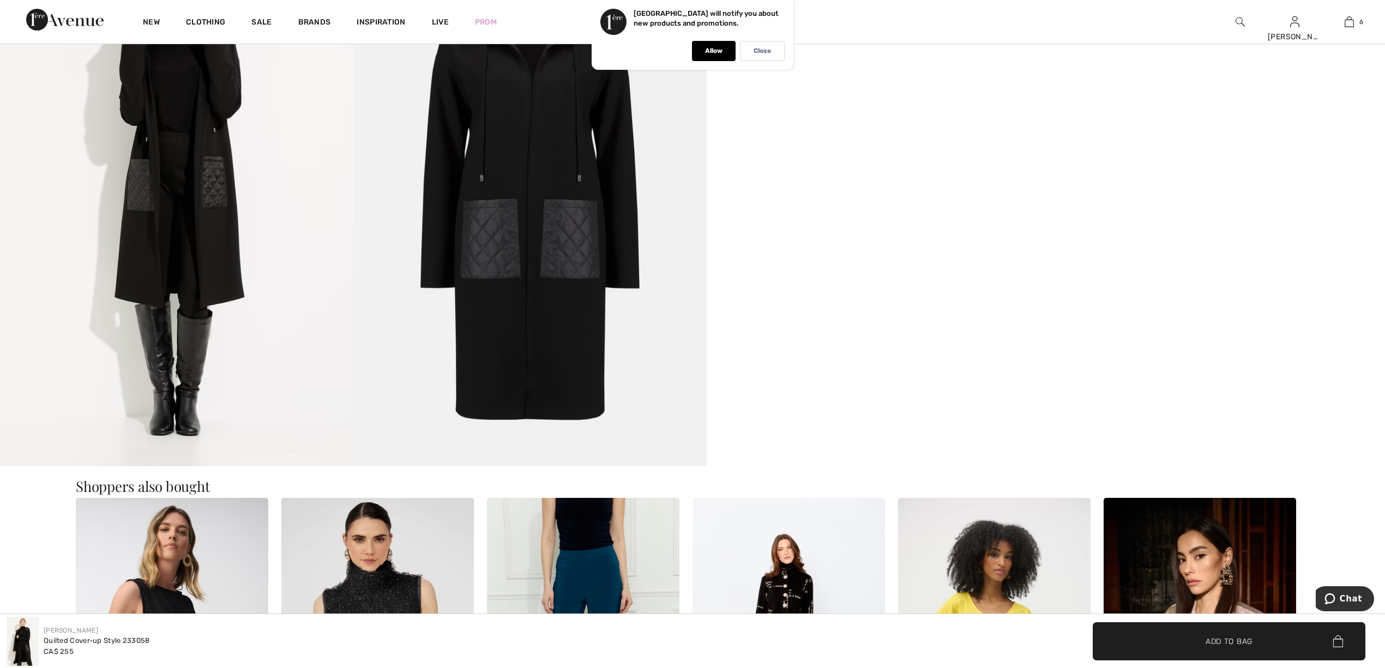
click at [849, 113] on video "Your browser does not support the video tag." at bounding box center [882, 24] width 353 height 177
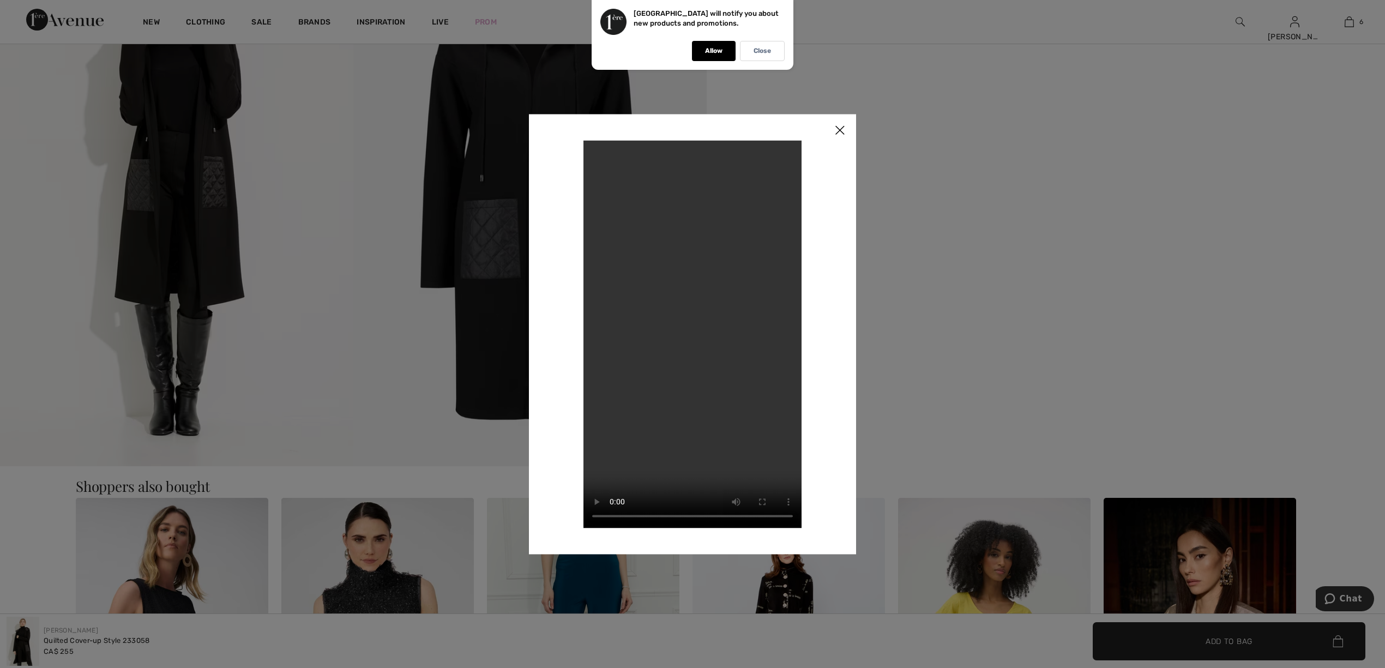
click at [839, 128] on img at bounding box center [839, 131] width 33 height 34
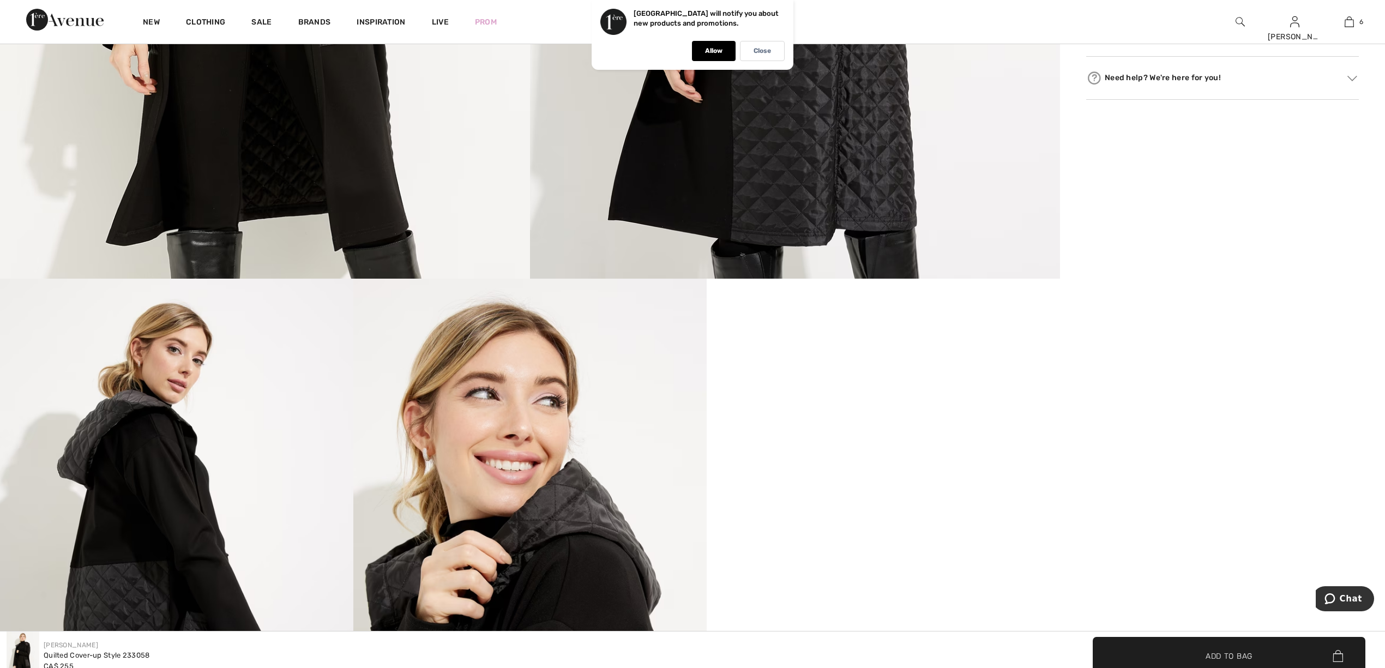
scroll to position [0, 0]
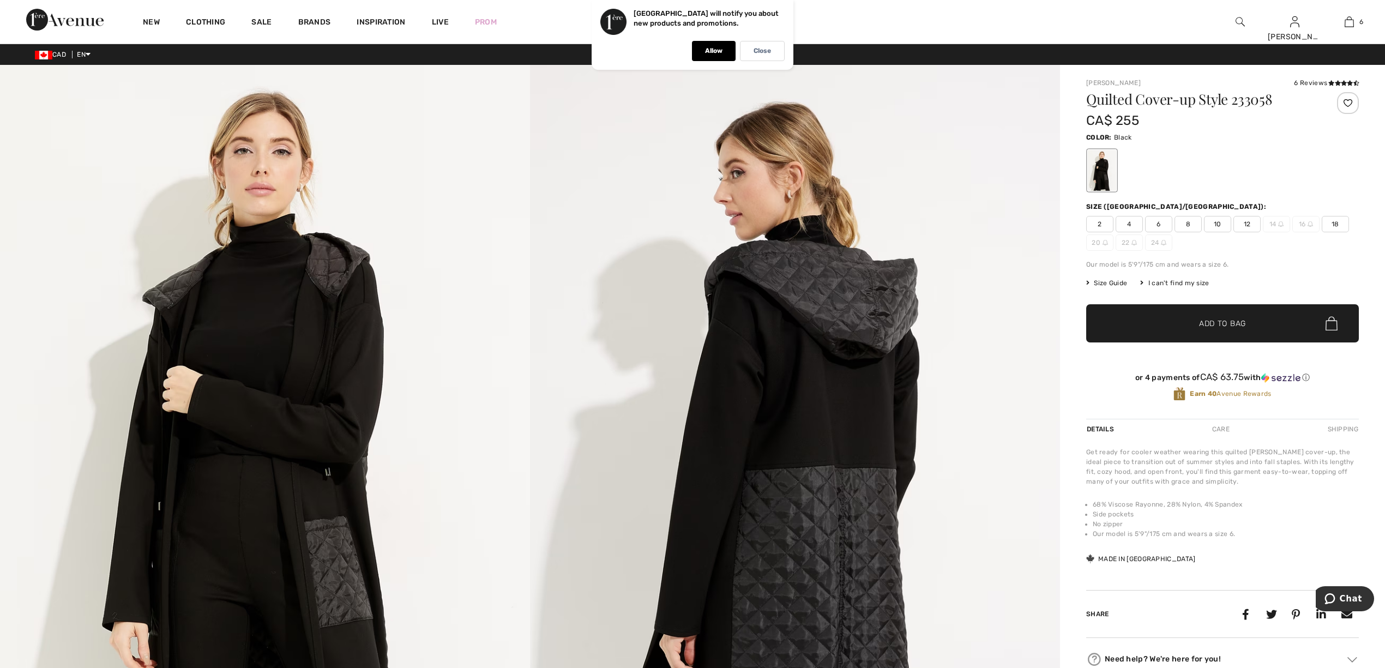
click at [1222, 222] on span "10" at bounding box center [1217, 224] width 27 height 16
click at [1225, 318] on span "Add to Bag" at bounding box center [1222, 323] width 47 height 11
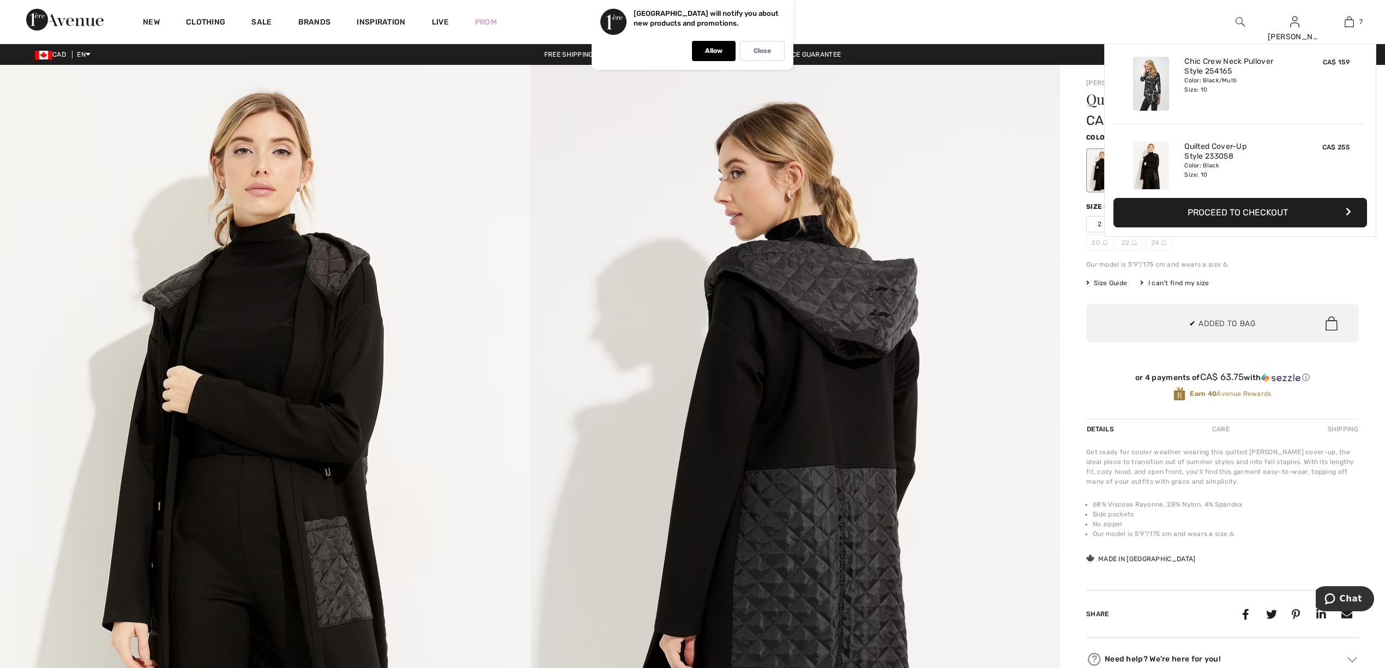
scroll to position [460, 0]
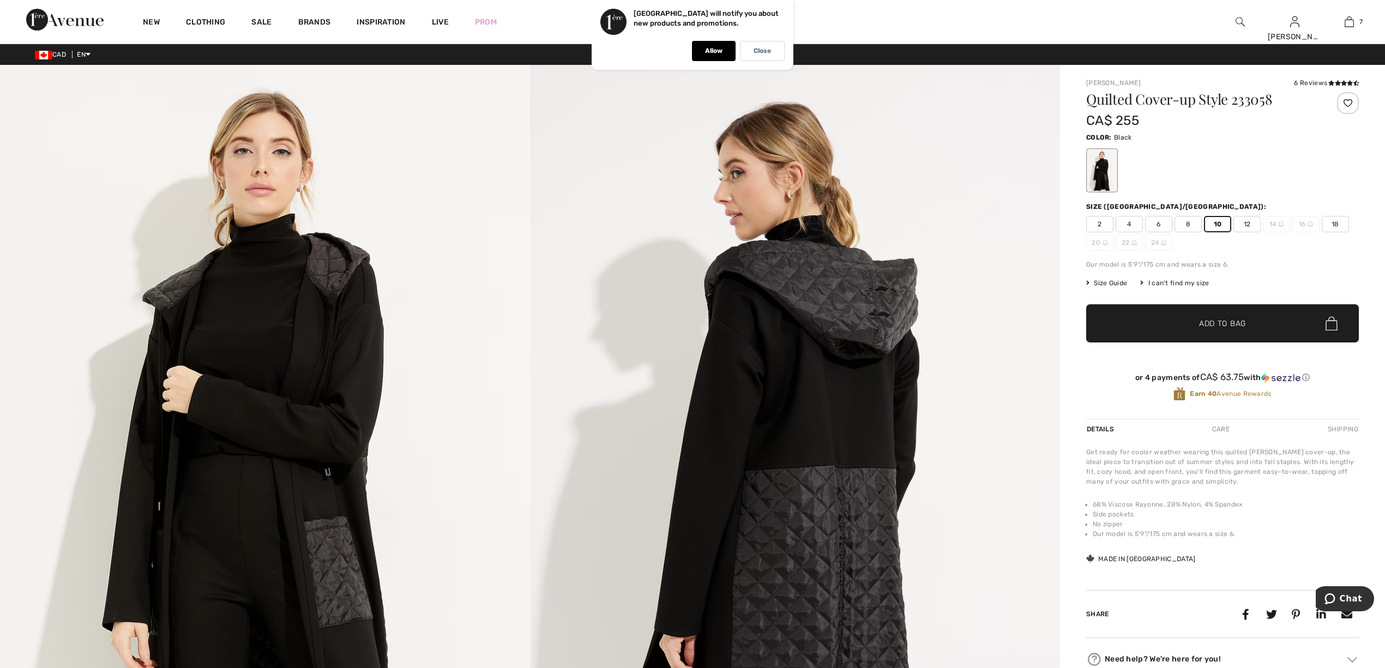
click at [1008, 393] on img at bounding box center [795, 462] width 530 height 795
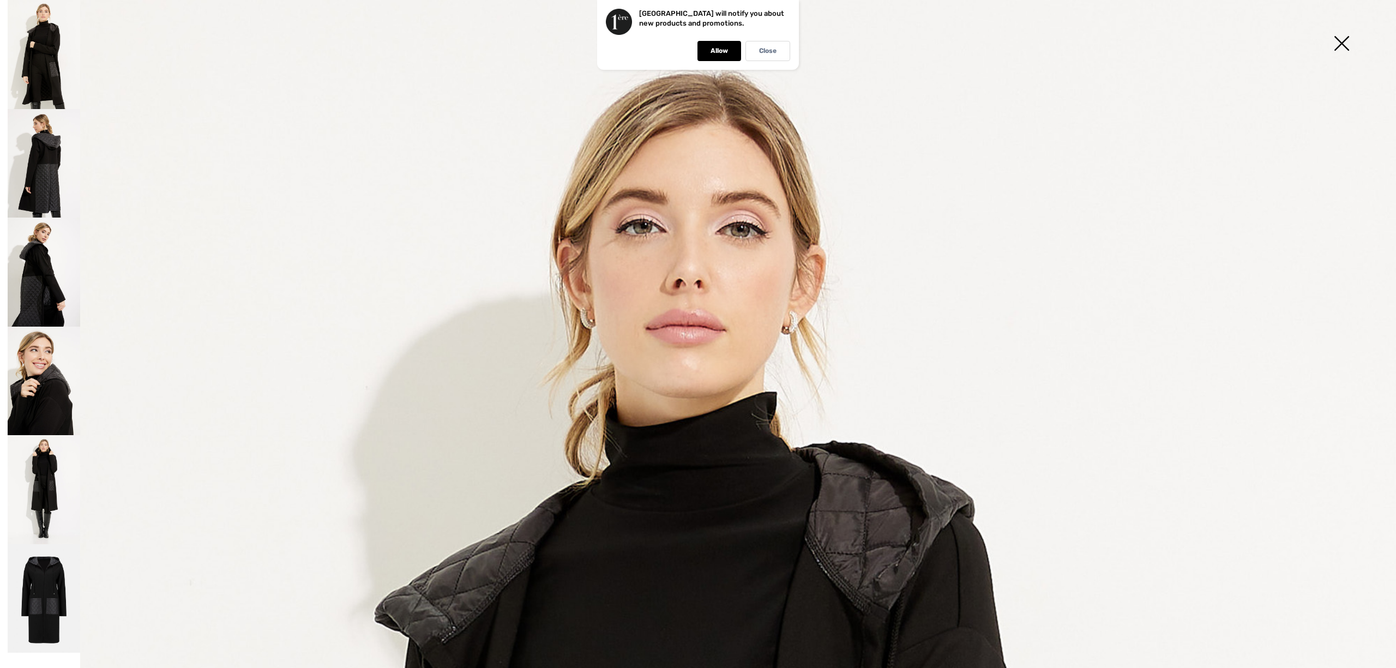
click at [1336, 43] on img at bounding box center [1341, 44] width 55 height 56
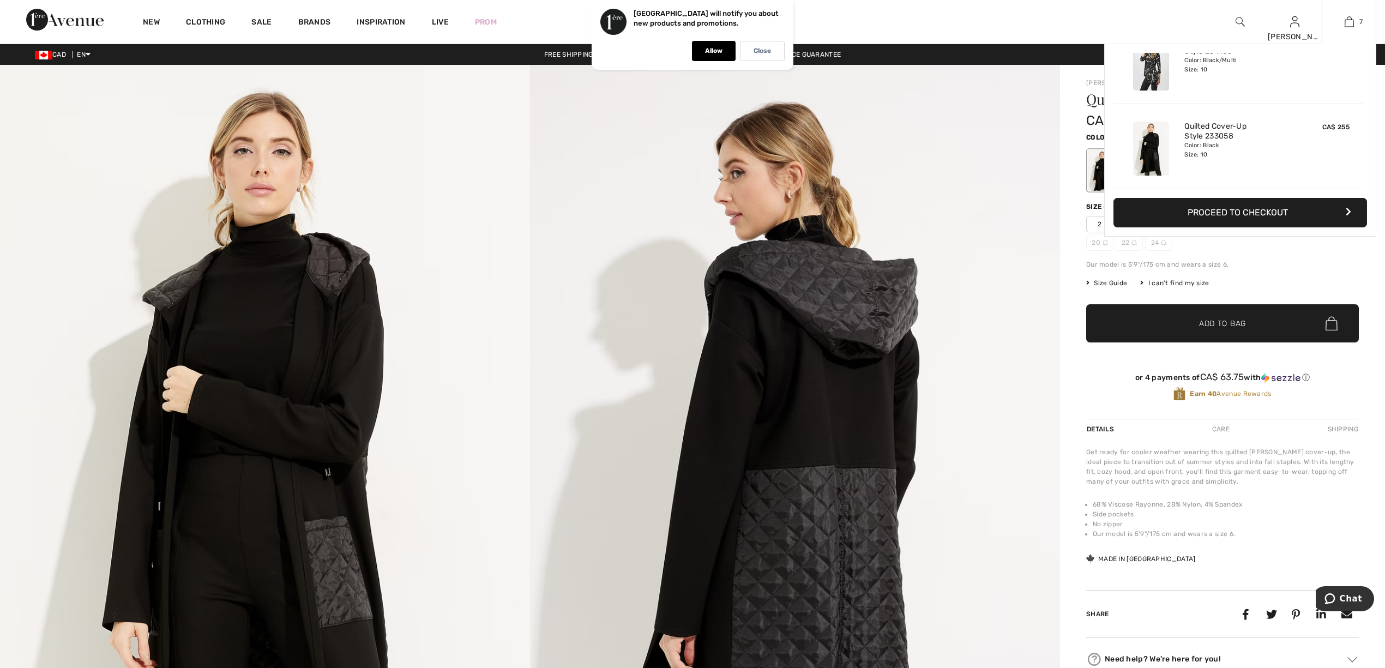
click at [1346, 13] on div "7 Added to Bag Joseph Ribkoff Relaxed Full-length Trousers Style 253136 CA$ 189…" at bounding box center [1348, 22] width 55 height 44
click at [1344, 28] on div "7 Added to Bag Joseph Ribkoff Relaxed Full-length Trousers Style 253136 CA$ 189…" at bounding box center [1348, 22] width 55 height 44
click at [1351, 20] on img at bounding box center [1348, 21] width 9 height 13
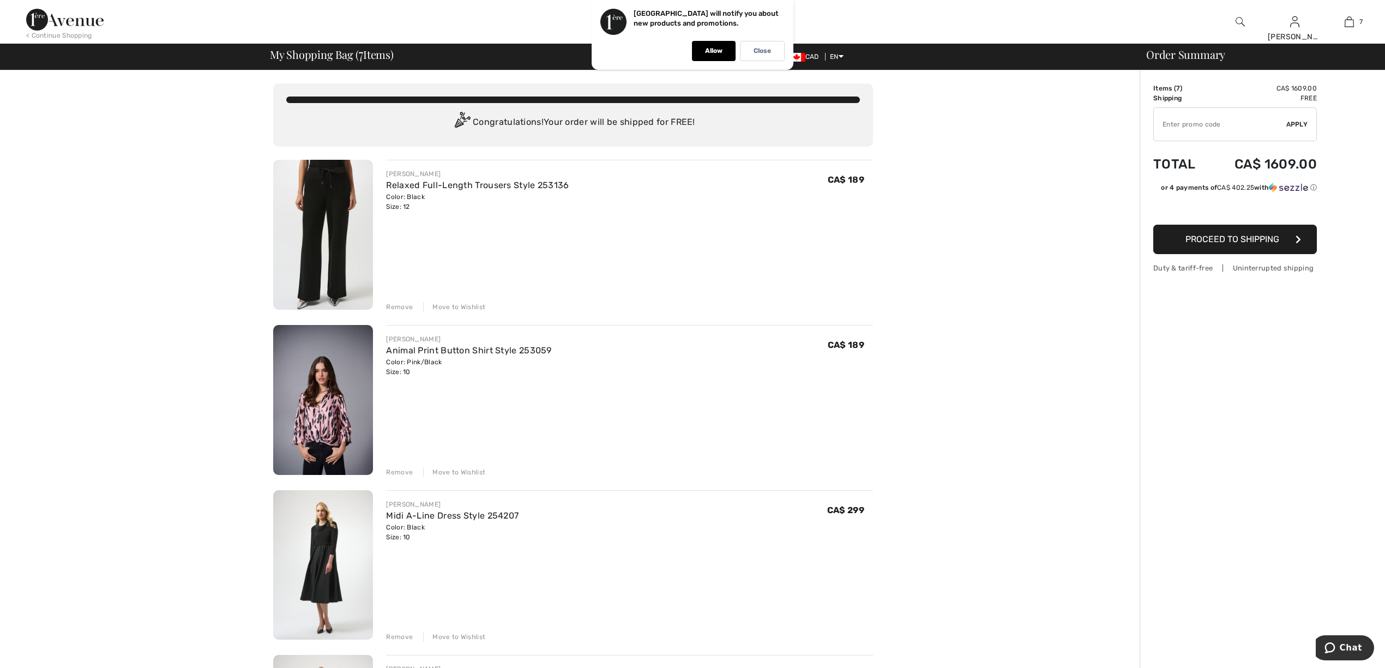
scroll to position [291, 0]
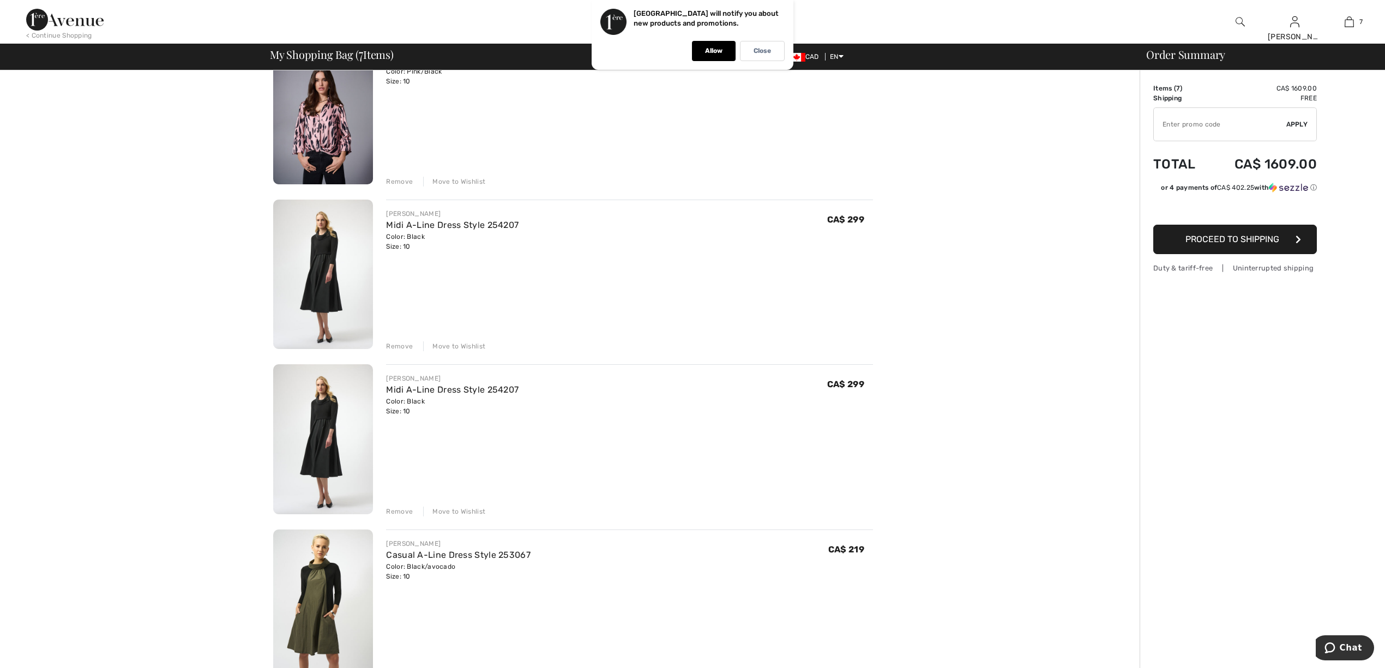
click at [337, 295] on img at bounding box center [323, 275] width 100 height 150
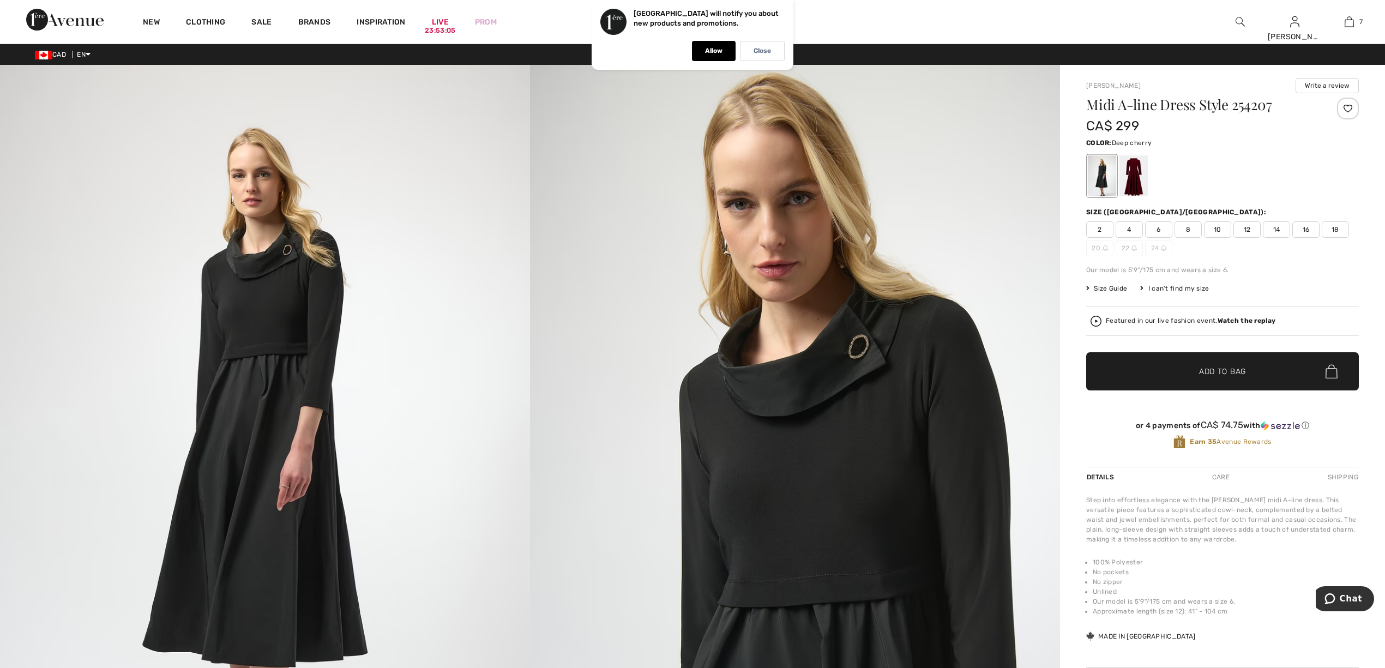
click at [1139, 168] on div at bounding box center [1133, 175] width 28 height 41
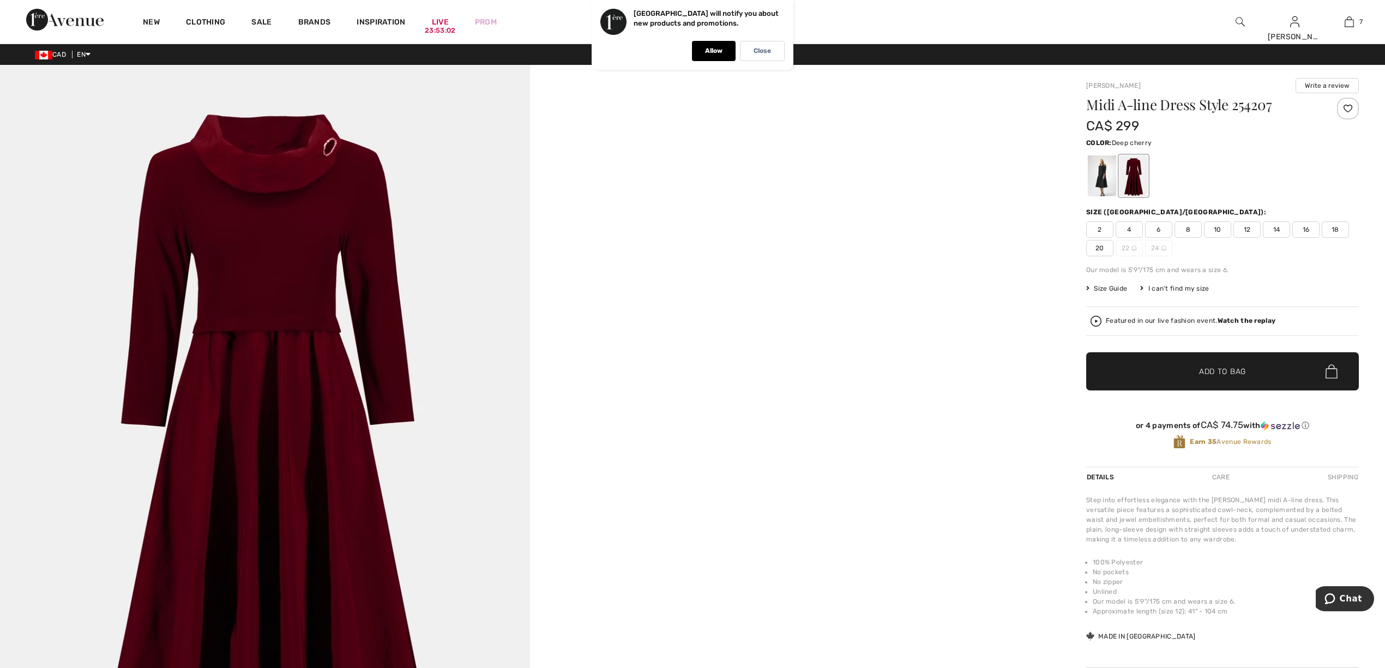
click at [480, 437] on img at bounding box center [265, 462] width 530 height 795
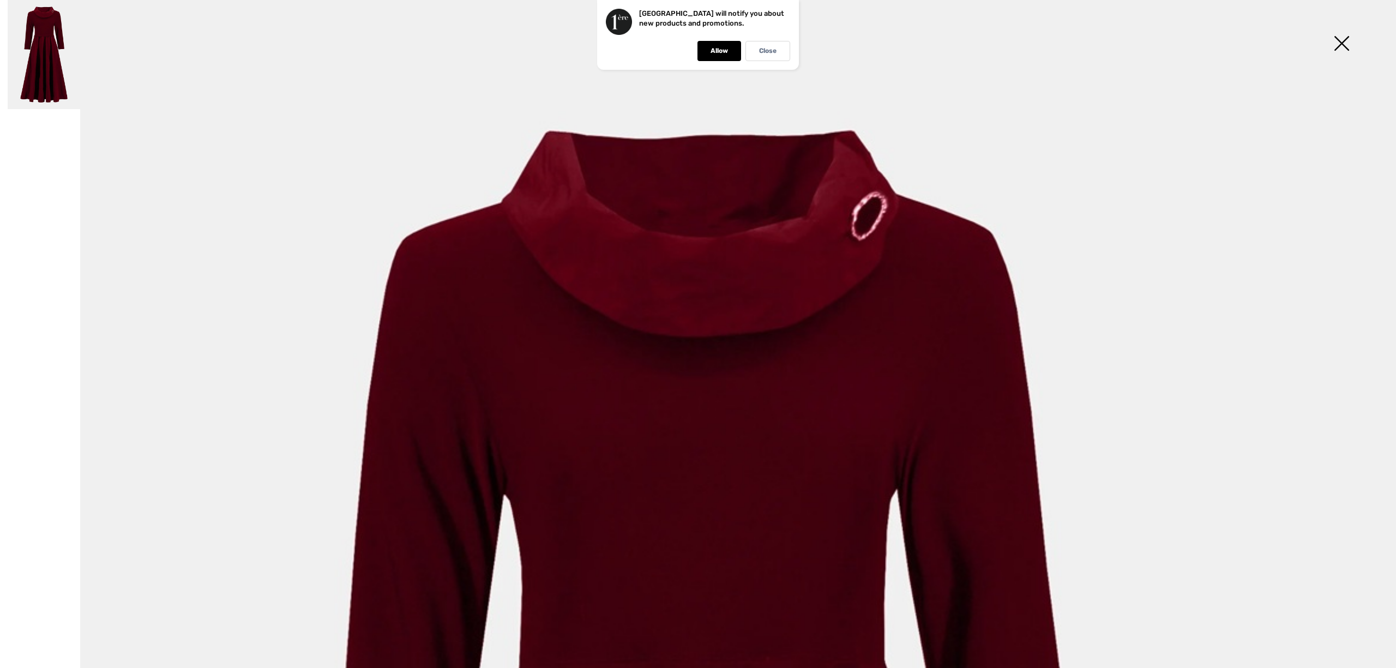
click at [1346, 42] on img at bounding box center [1341, 44] width 55 height 56
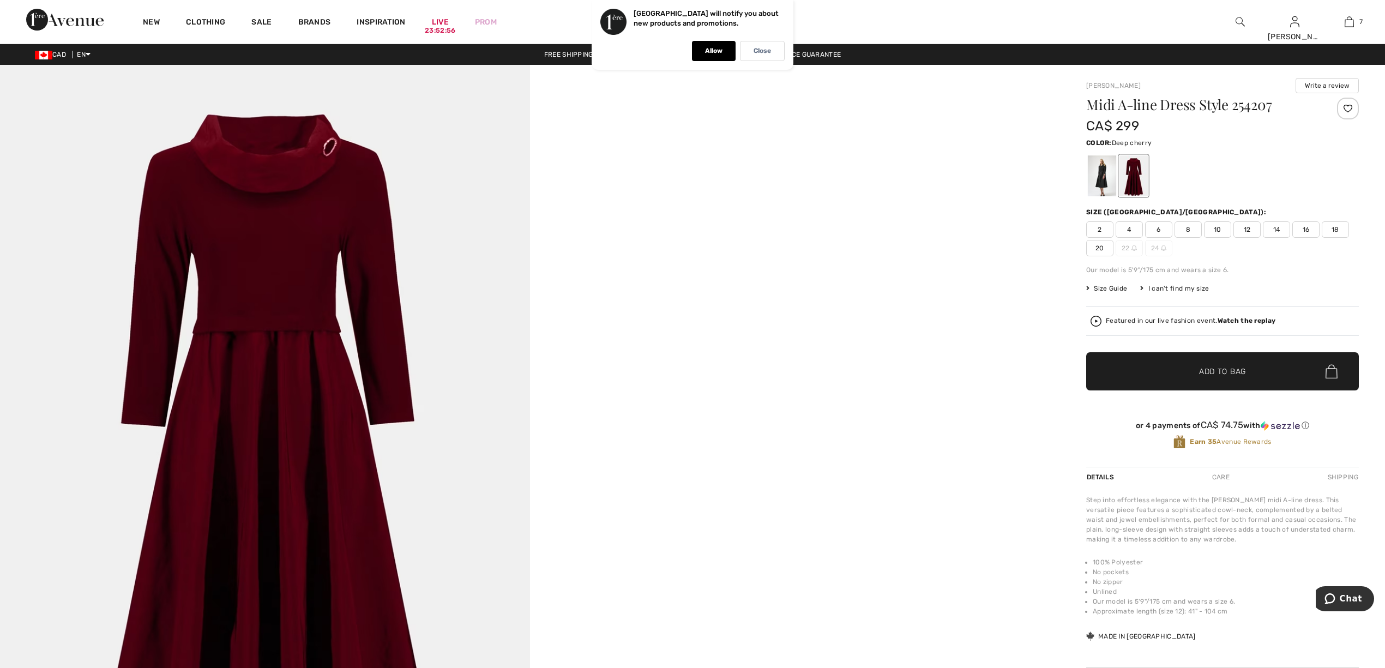
click at [850, 274] on div at bounding box center [530, 462] width 1060 height 795
click at [1215, 230] on span "10" at bounding box center [1217, 229] width 27 height 16
click at [1200, 365] on span "✔ Added to Bag Add to Bag" at bounding box center [1222, 371] width 273 height 38
click at [1345, 26] on img at bounding box center [1348, 21] width 9 height 13
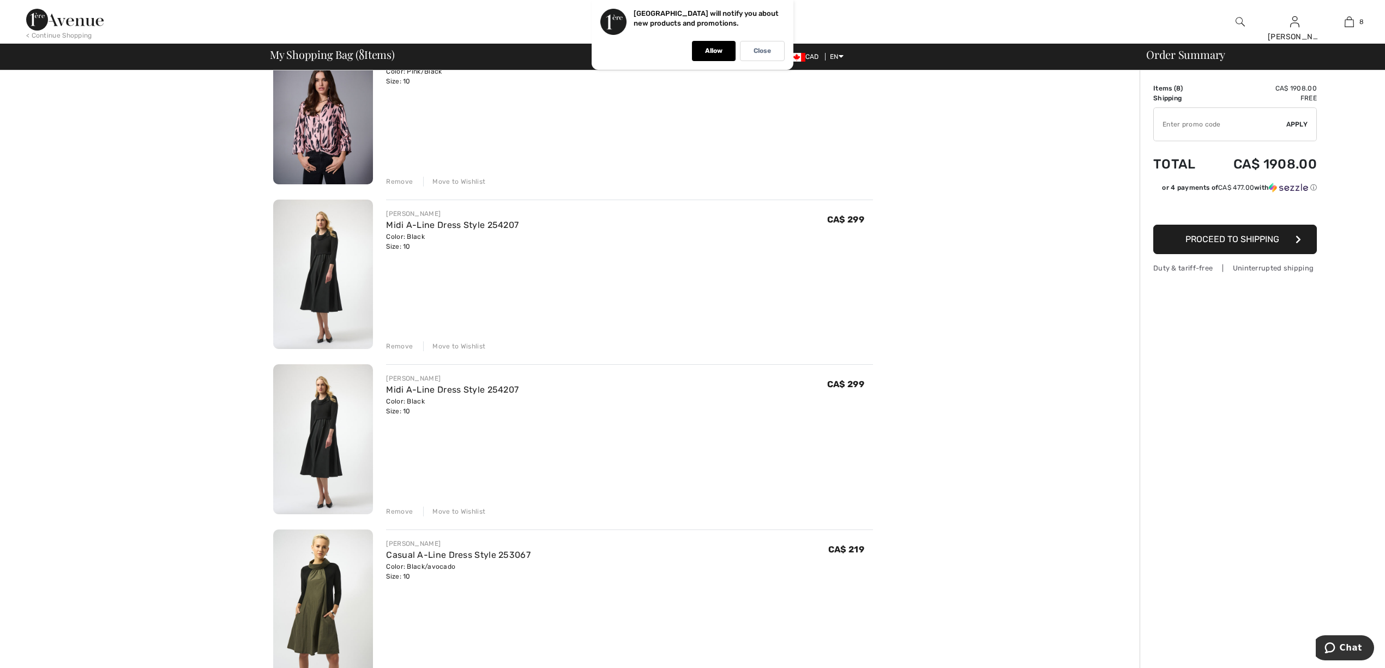
scroll to position [581, 0]
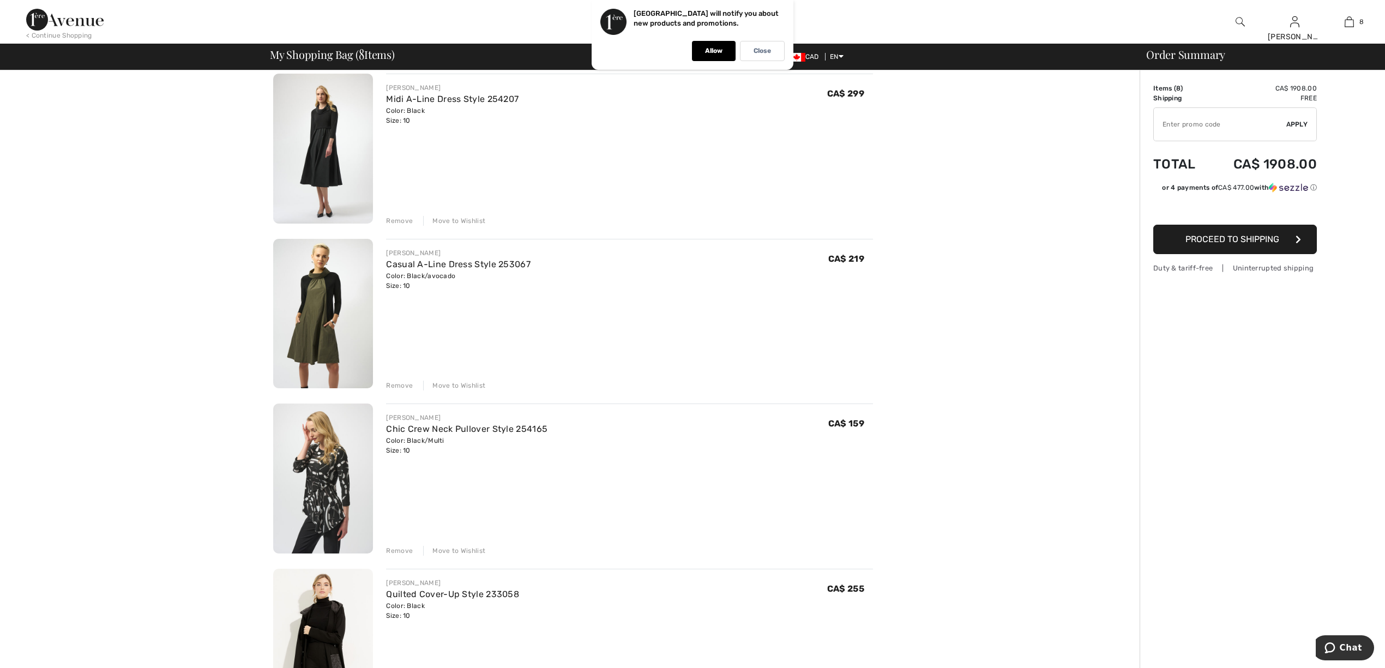
click at [396, 218] on div "Remove" at bounding box center [399, 221] width 27 height 10
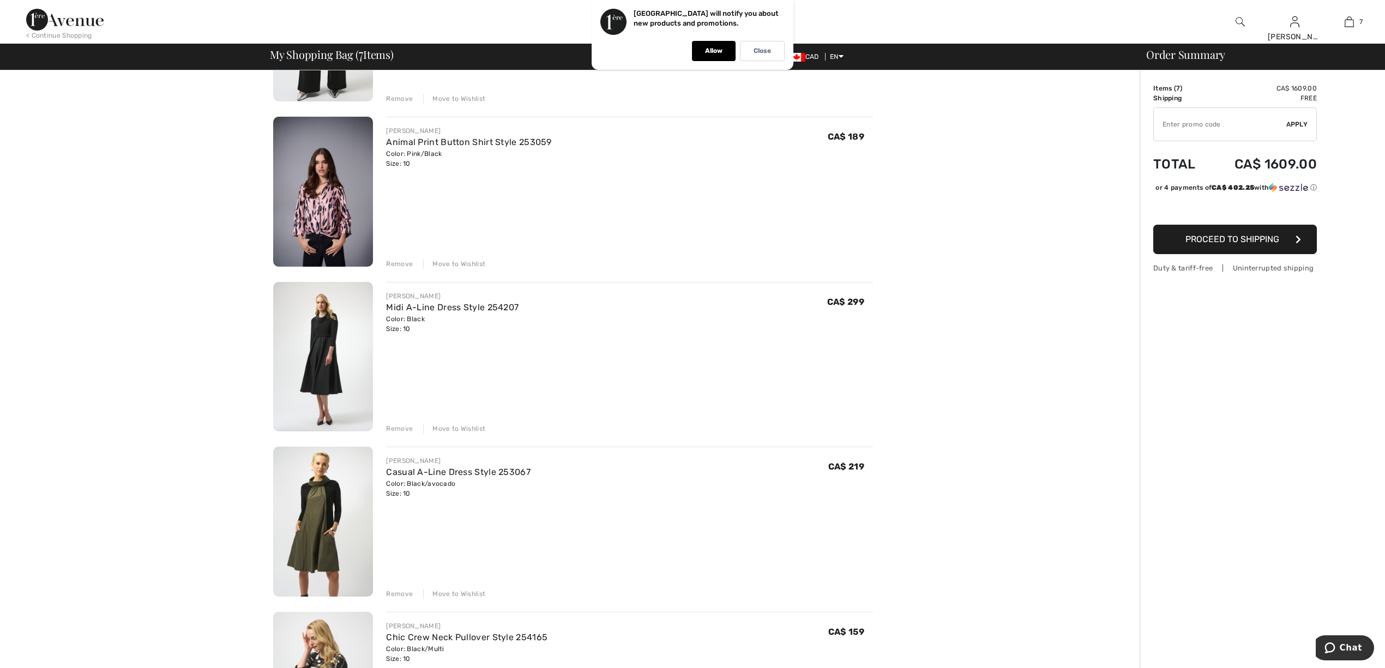
scroll to position [208, 0]
click at [398, 425] on div "Remove" at bounding box center [399, 429] width 27 height 10
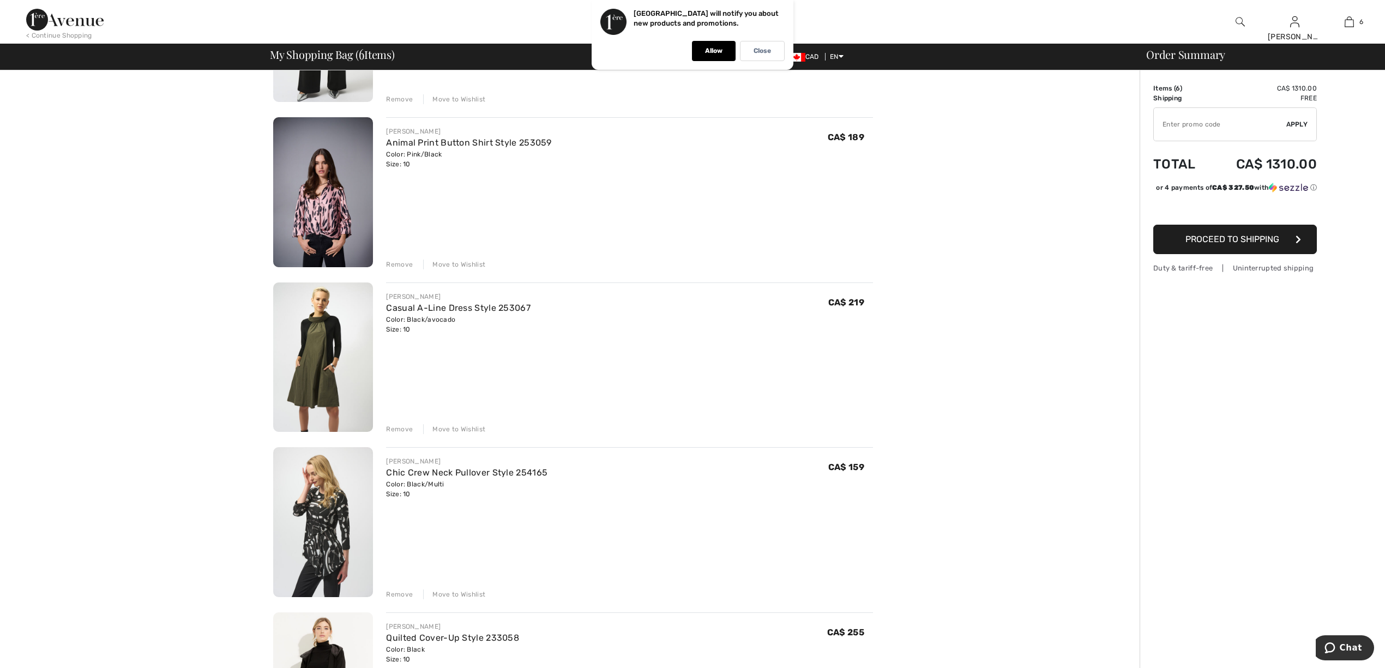
click at [393, 259] on div "Remove" at bounding box center [399, 264] width 27 height 10
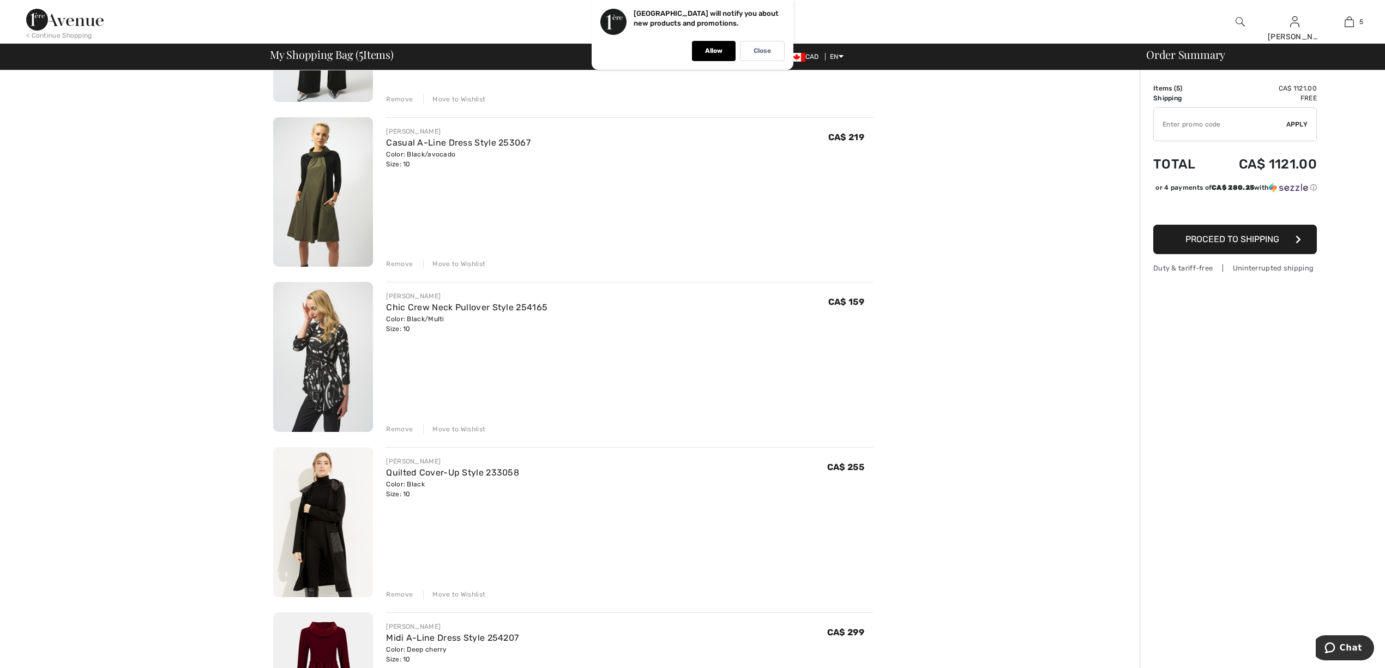
click at [1193, 131] on input "TEXT" at bounding box center [1219, 124] width 132 height 33
click at [1304, 123] on span "Apply" at bounding box center [1297, 124] width 22 height 10
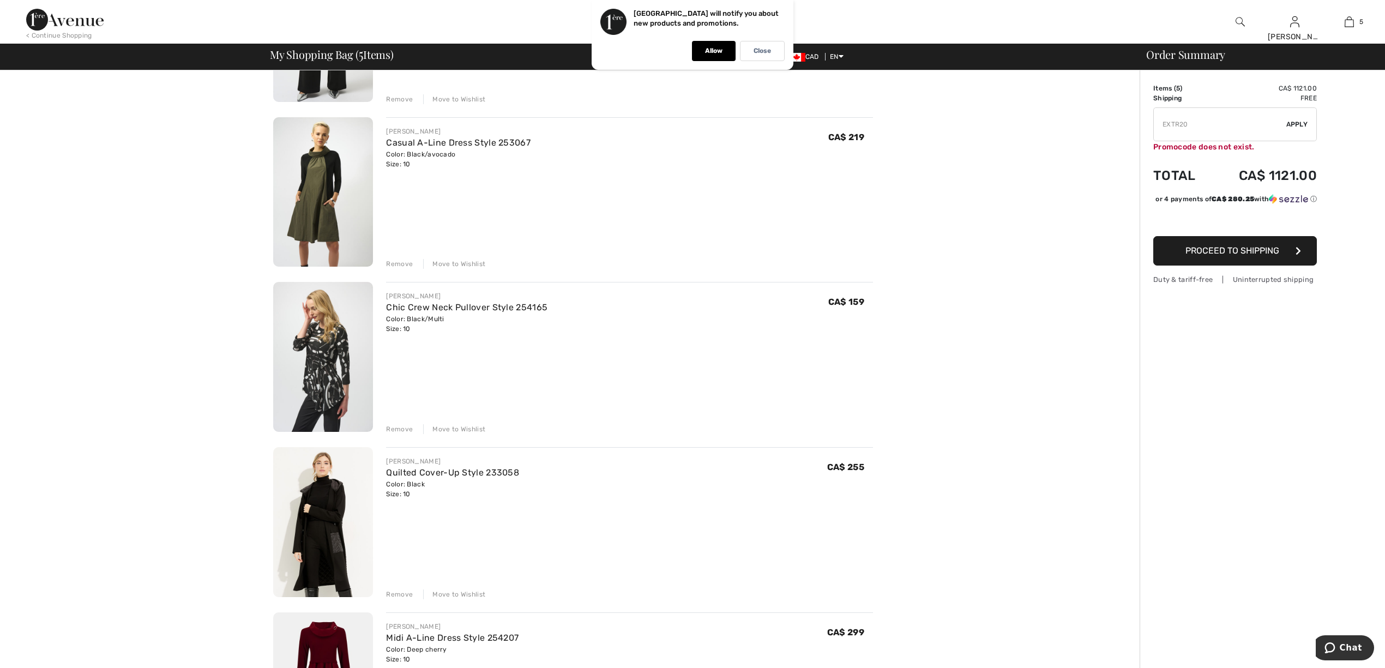
drag, startPoint x: 1192, startPoint y: 120, endPoint x: 1161, endPoint y: 129, distance: 32.4
click at [1161, 129] on input "TEXT" at bounding box center [1219, 124] width 132 height 33
type input "EXTRA20"
click at [1294, 118] on div "✔ Apply Remove" at bounding box center [1235, 124] width 164 height 34
click at [1300, 127] on span "Apply" at bounding box center [1297, 124] width 22 height 10
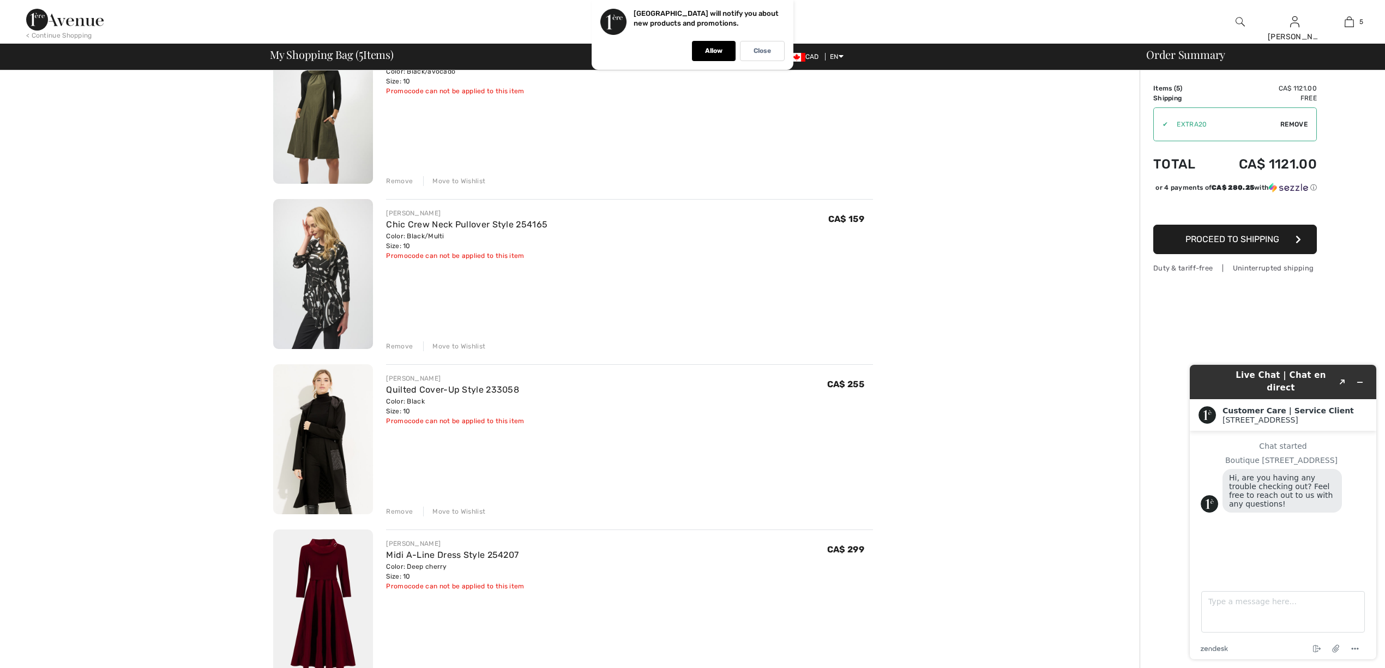
scroll to position [581, 0]
